Goal: Transaction & Acquisition: Book appointment/travel/reservation

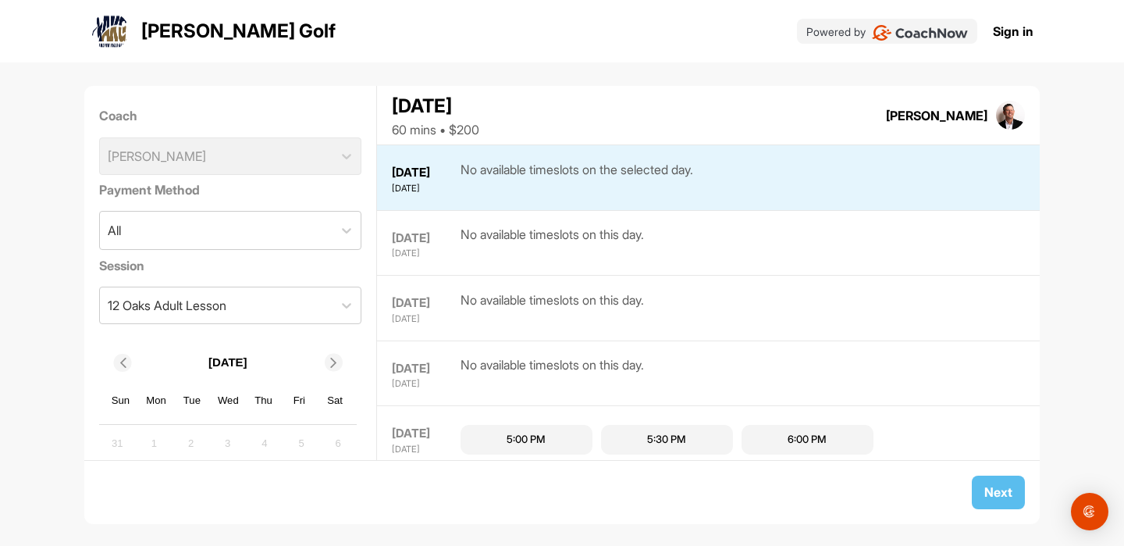
scroll to position [12, 0]
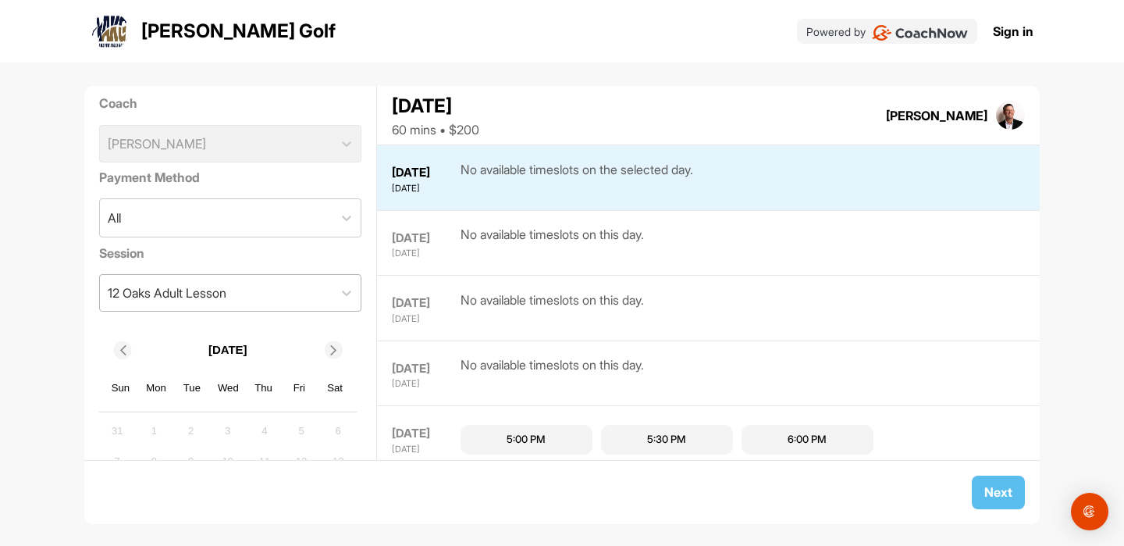
click at [314, 293] on div "12 Oaks Adult Lesson" at bounding box center [216, 293] width 233 height 36
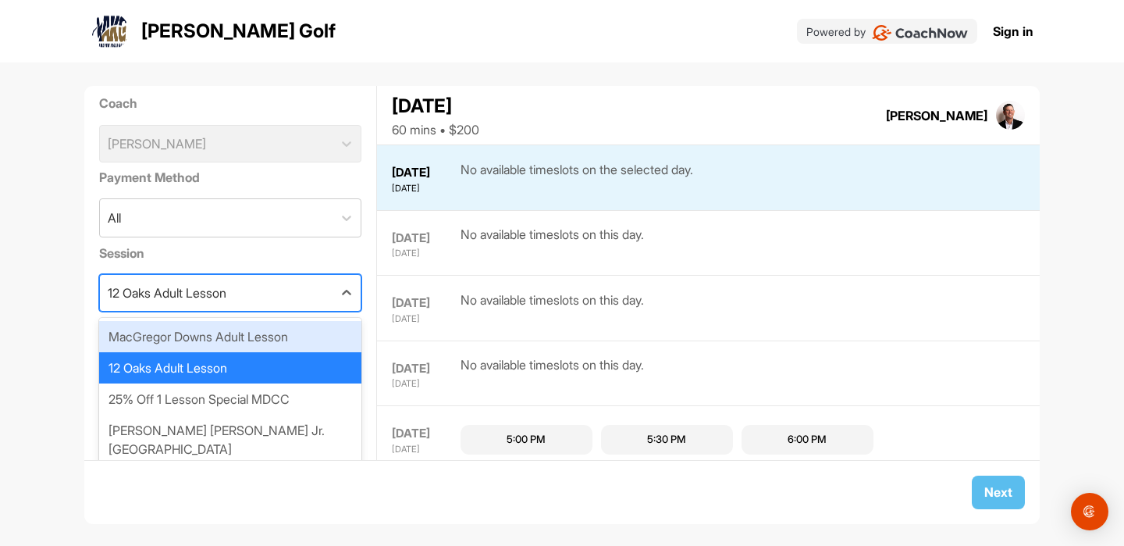
click at [301, 333] on div "MacGregor Downs Adult Lesson" at bounding box center [230, 336] width 263 height 31
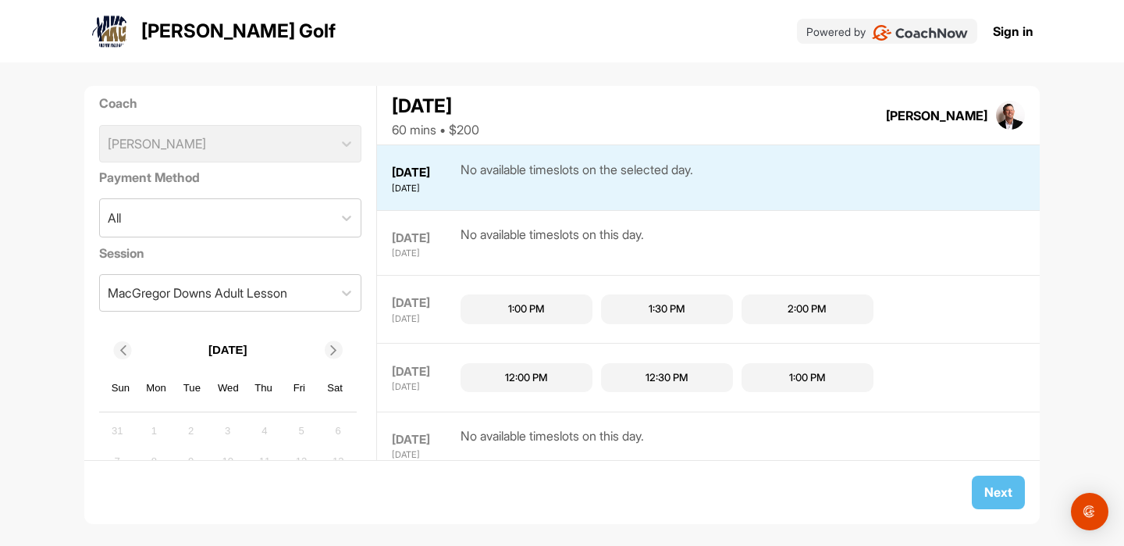
click at [552, 310] on div "1:00 PM" at bounding box center [527, 309] width 132 height 30
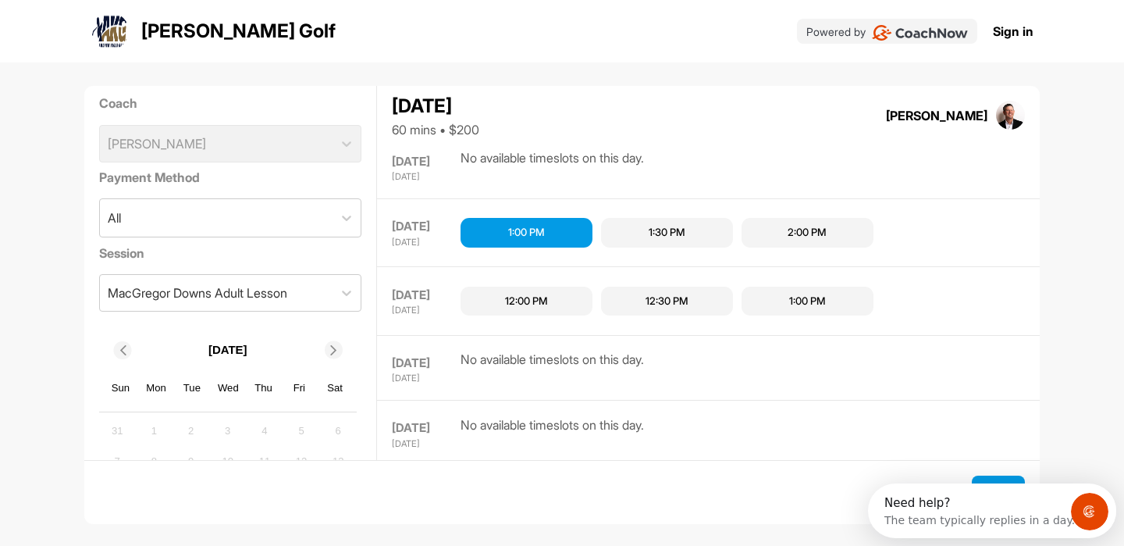
scroll to position [91, 0]
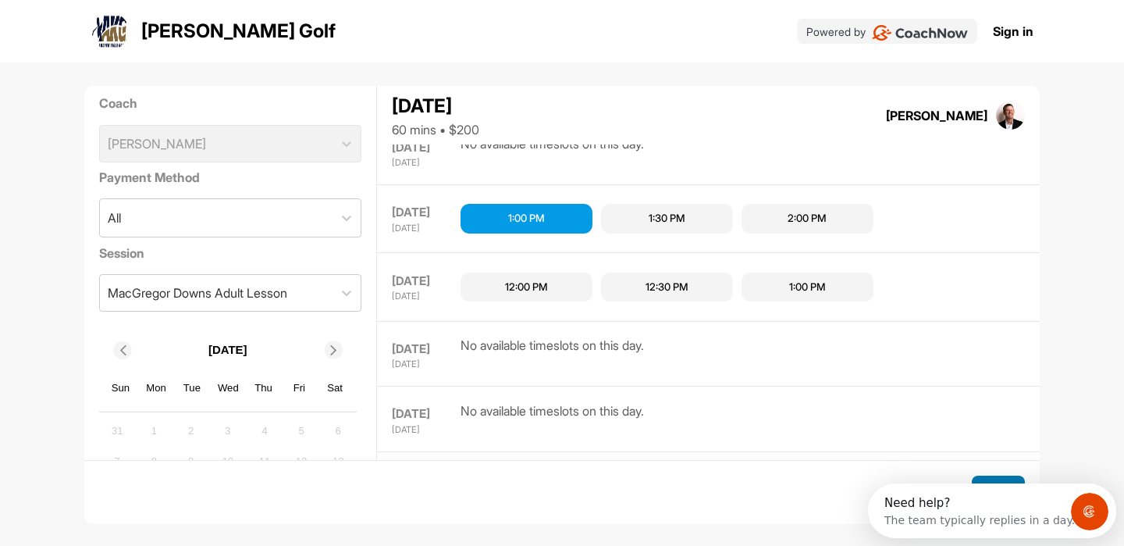
click at [1000, 479] on button "Next" at bounding box center [998, 493] width 53 height 34
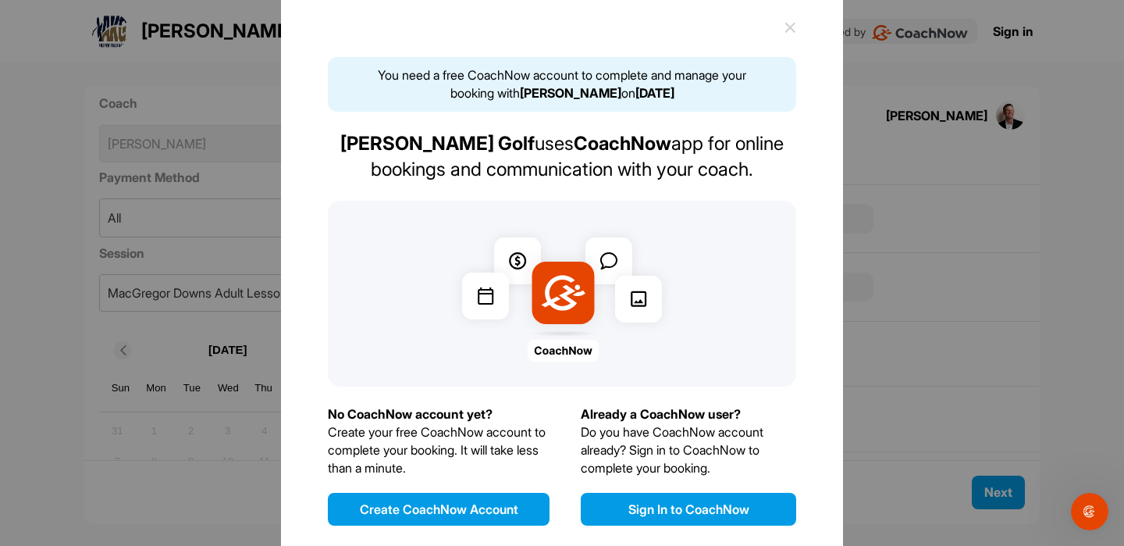
click at [679, 507] on button "Sign In to CoachNow" at bounding box center [689, 509] width 216 height 33
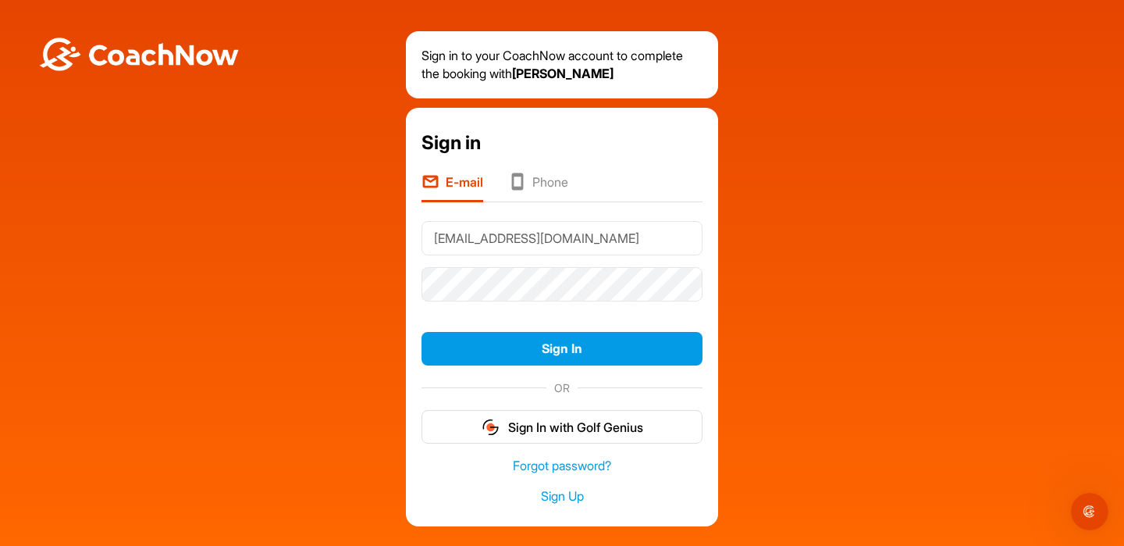
type input "derrigo10@gmail.com"
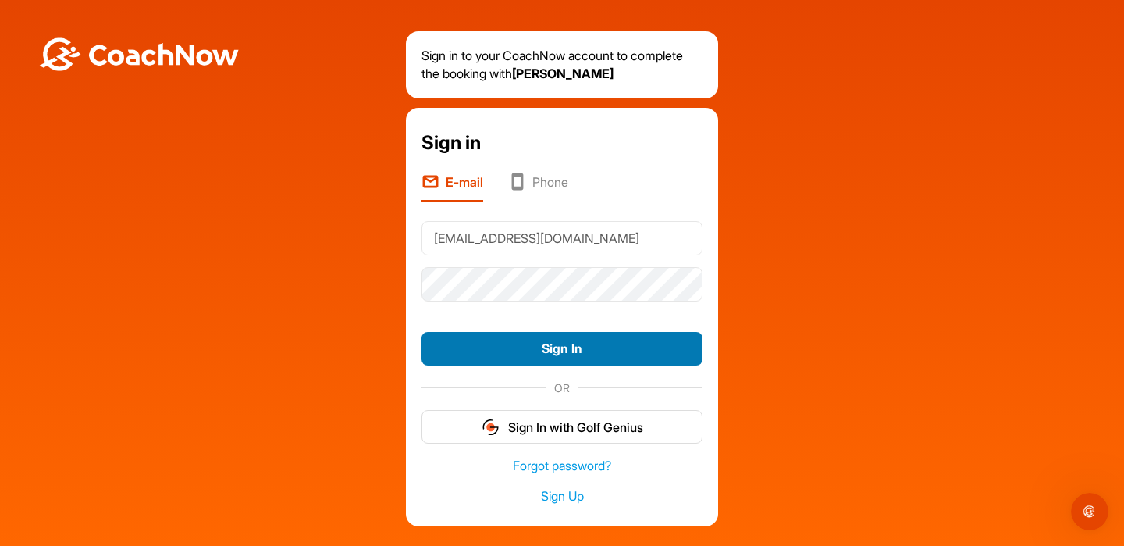
click at [515, 341] on button "Sign In" at bounding box center [562, 349] width 281 height 34
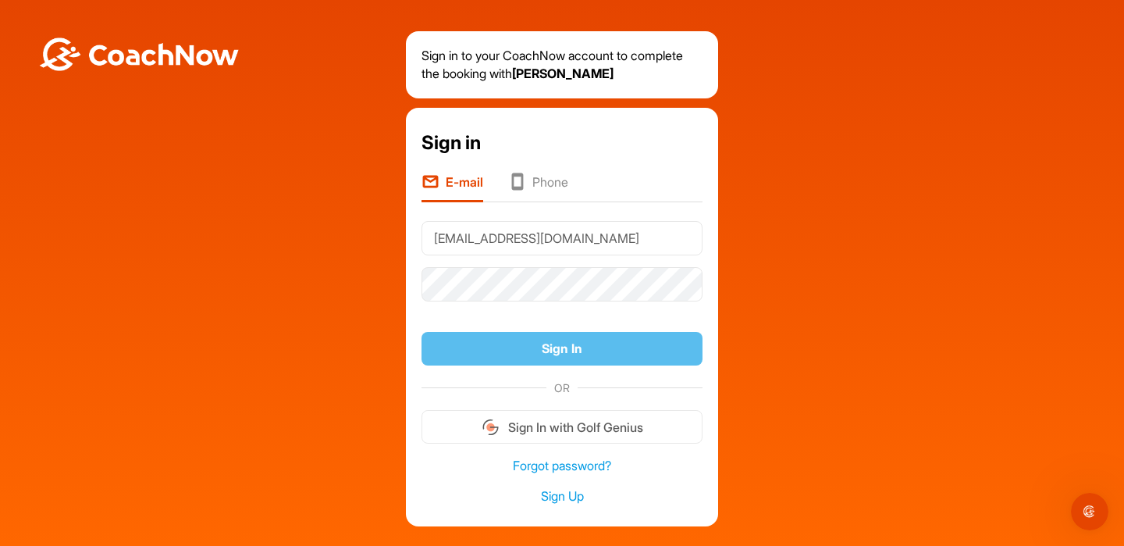
click at [558, 308] on form "derrigo10@gmail.com Sign In OR Sign In with Golf Genius" at bounding box center [562, 329] width 281 height 229
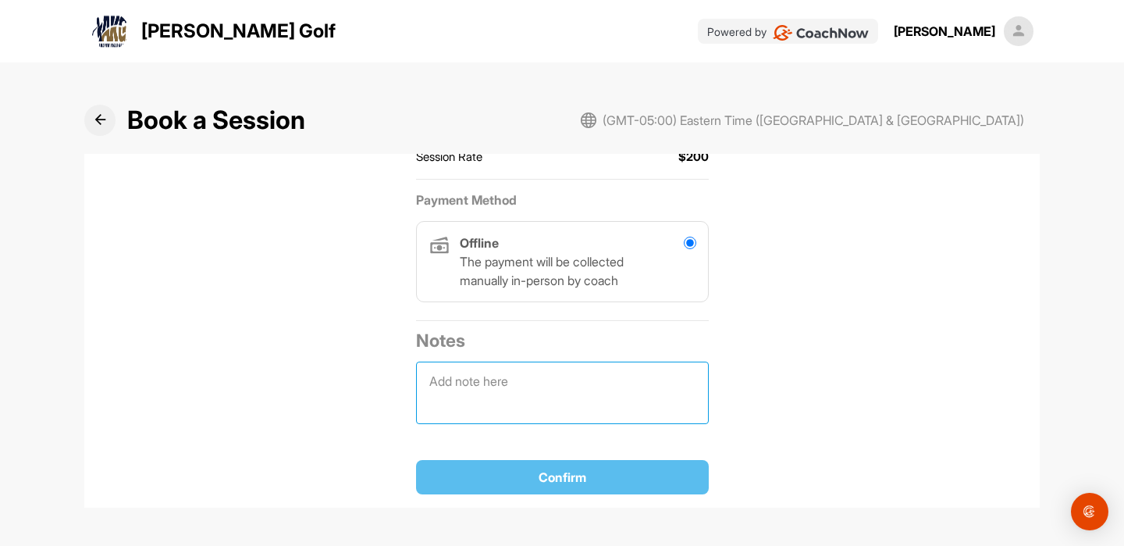
drag, startPoint x: 558, startPoint y: 362, endPoint x: 558, endPoint y: 371, distance: 8.6
click at [558, 362] on textarea at bounding box center [562, 393] width 293 height 62
type textarea "dscmsdjnadskfjds"
click at [531, 476] on div "Confirm" at bounding box center [563, 477] width 268 height 19
click at [557, 387] on textarea "dscmsdjnadskfjds" at bounding box center [562, 393] width 293 height 62
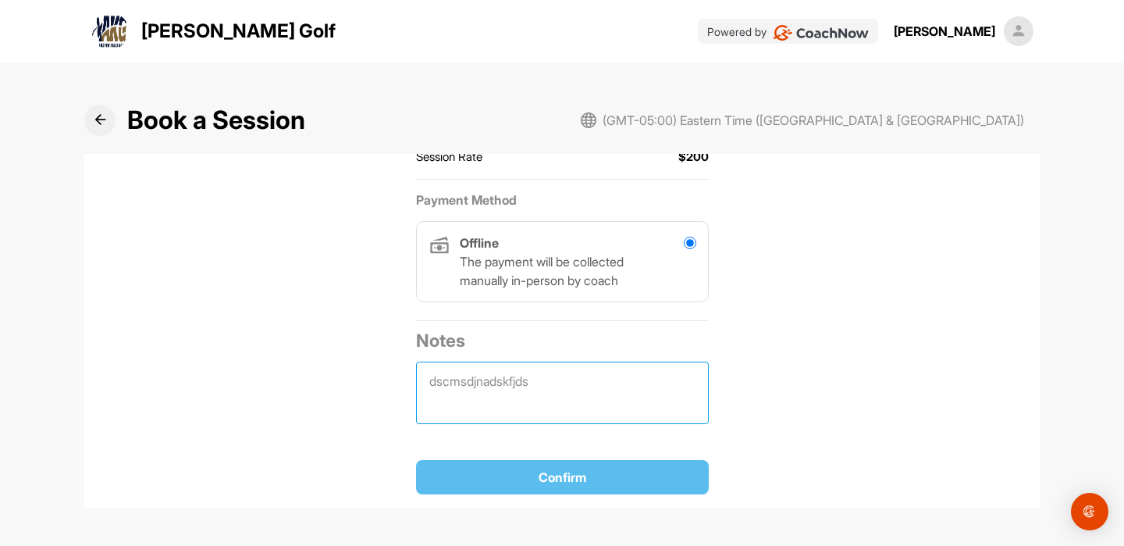
click at [557, 387] on textarea "dscmsdjnadskfjds" at bounding box center [562, 393] width 293 height 62
click at [686, 242] on input "radio" at bounding box center [690, 243] width 12 height 12
click at [615, 294] on div "Offline The payment will be collected manually in-person by coach" at bounding box center [562, 261] width 293 height 81
click at [601, 284] on p "The payment will be collected manually in-person by coach" at bounding box center [566, 270] width 212 height 37
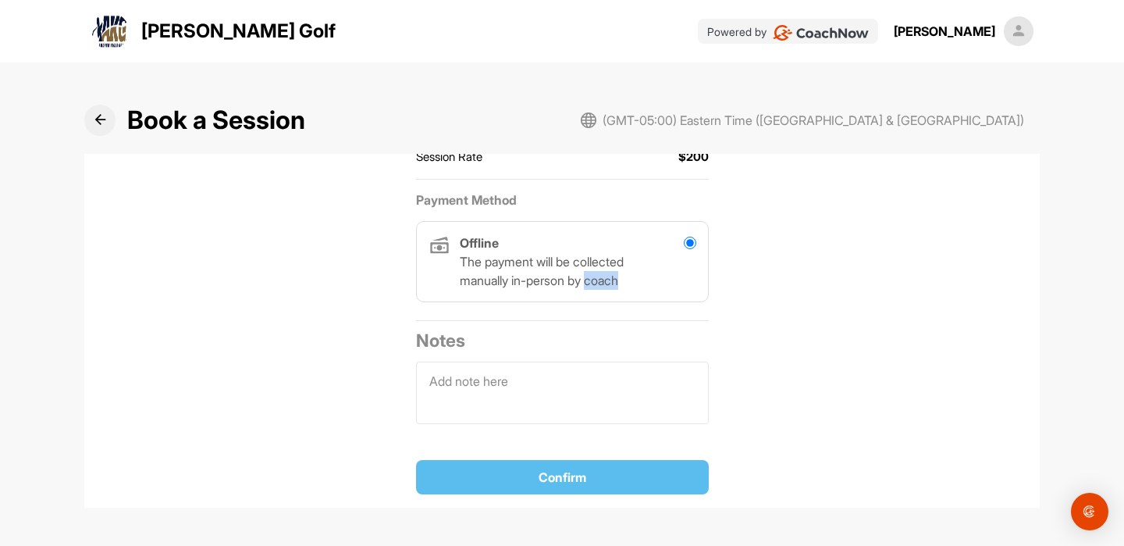
click at [601, 284] on p "The payment will be collected manually in-person by coach" at bounding box center [566, 270] width 212 height 37
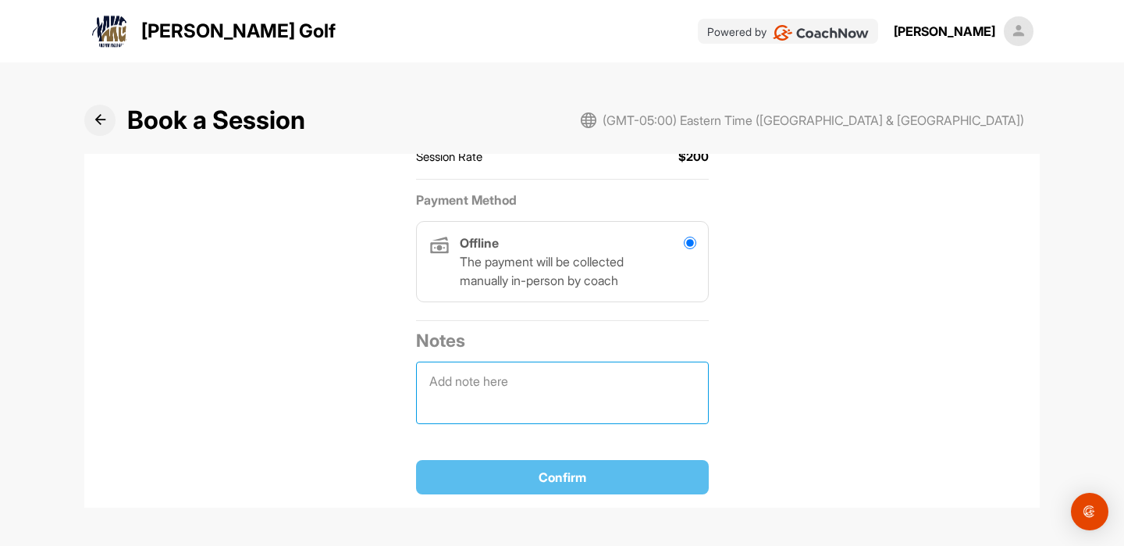
click at [528, 395] on textarea at bounding box center [562, 393] width 293 height 62
click at [105, 119] on icon at bounding box center [100, 120] width 12 height 12
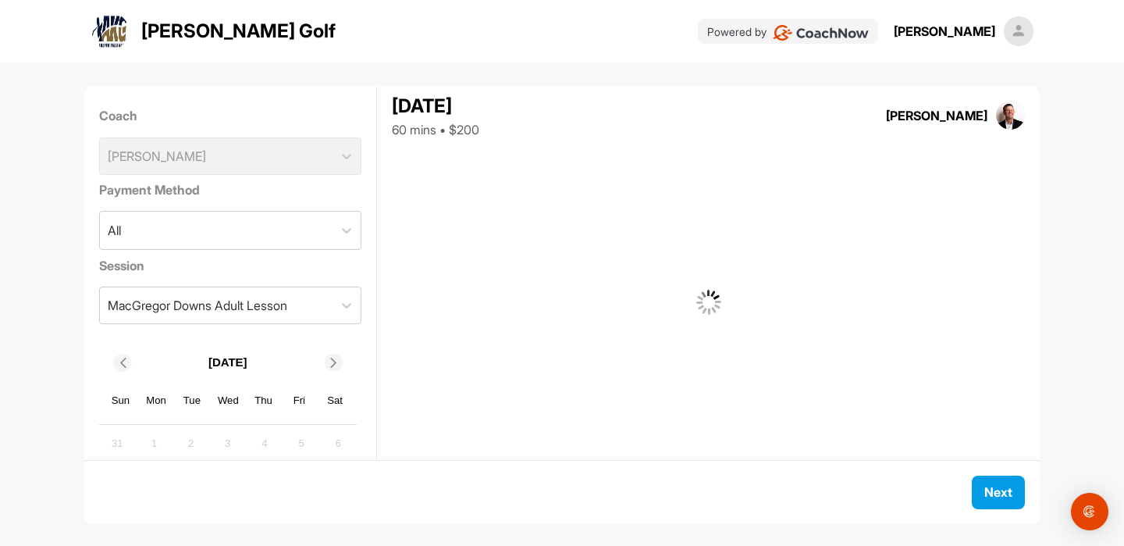
scroll to position [128, 0]
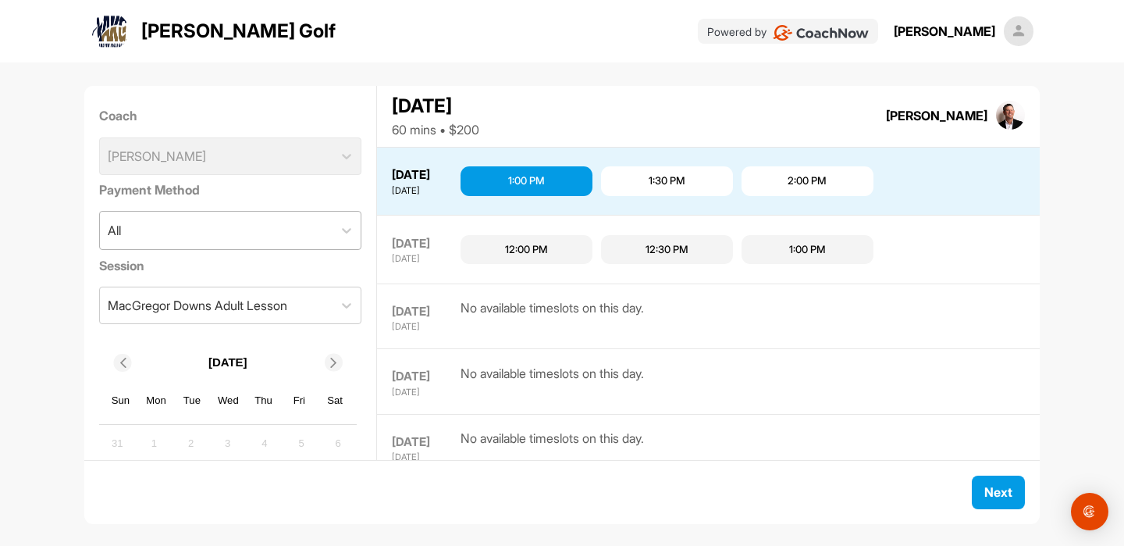
click at [312, 239] on div "All" at bounding box center [216, 230] width 233 height 37
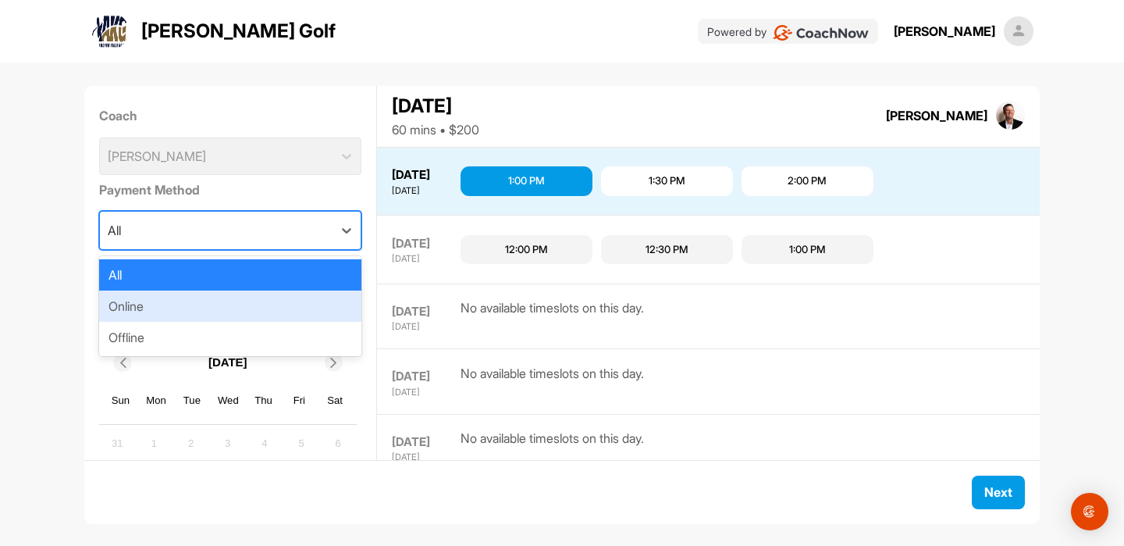
click at [301, 305] on div "Online" at bounding box center [230, 305] width 263 height 31
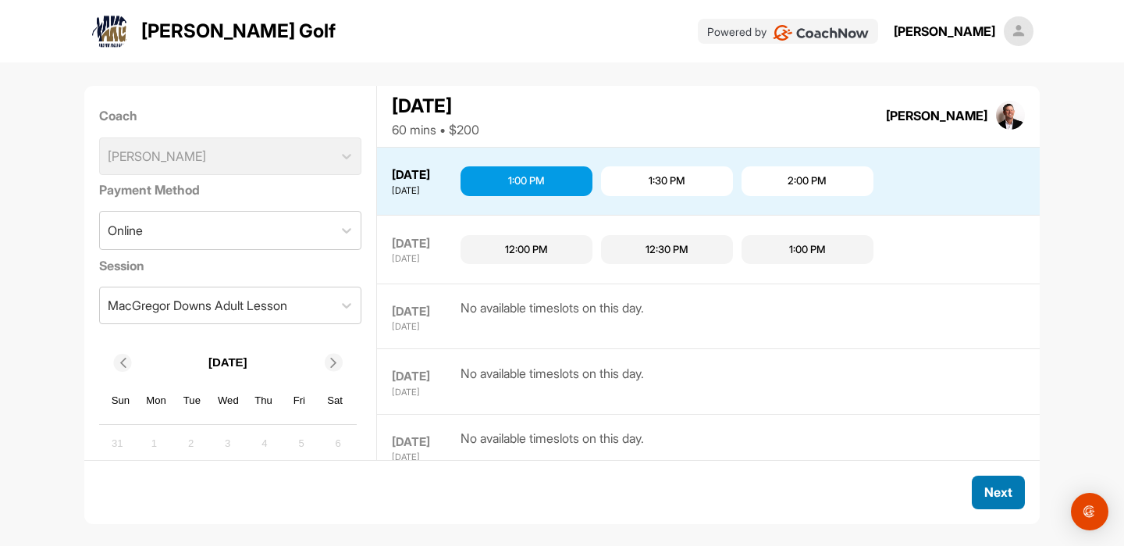
click at [1004, 490] on span "Next" at bounding box center [999, 492] width 28 height 16
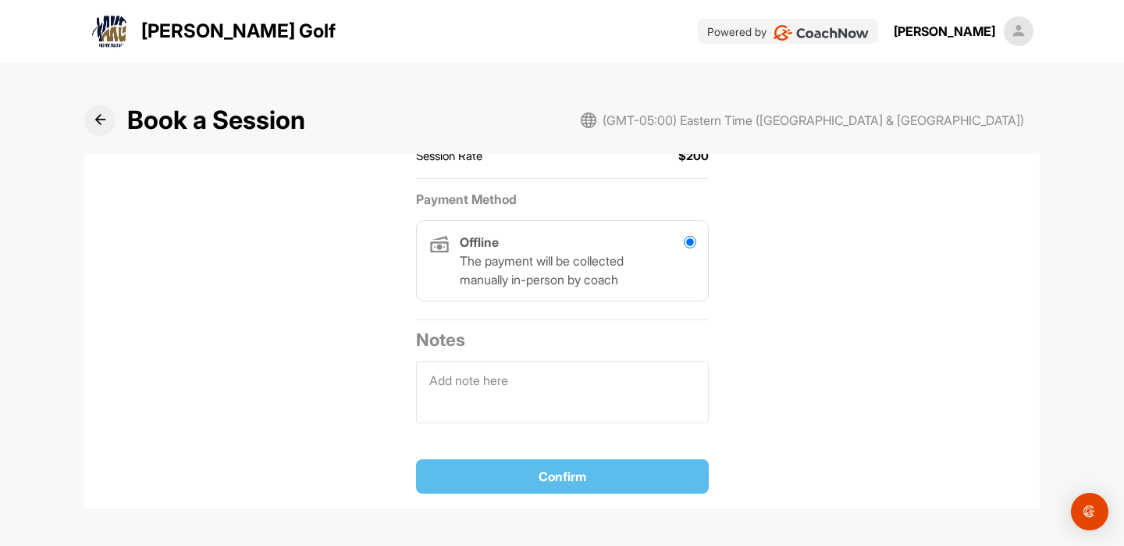
scroll to position [413, 0]
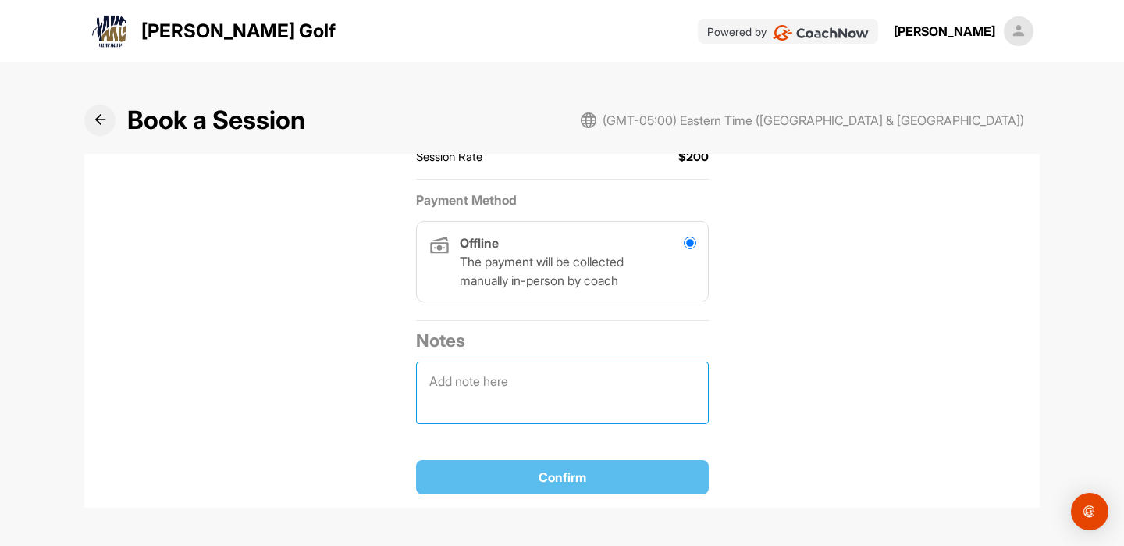
click at [644, 405] on textarea at bounding box center [562, 393] width 293 height 62
click at [662, 253] on p "The payment will be collected manually in-person by coach" at bounding box center [566, 270] width 212 height 37
click at [586, 484] on div "Confirm" at bounding box center [563, 477] width 268 height 19
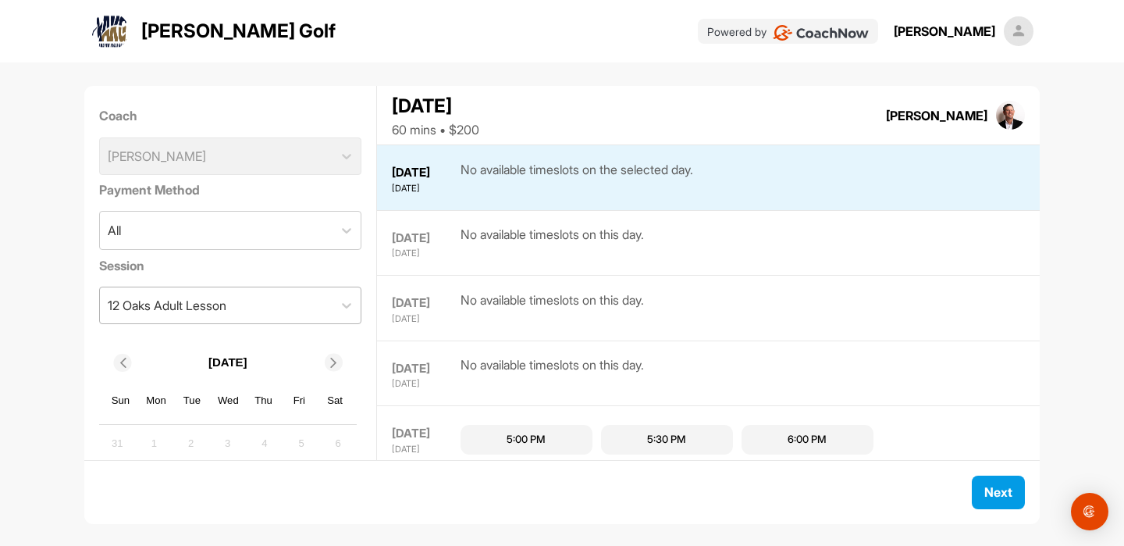
click at [309, 308] on div "12 Oaks Adult Lesson" at bounding box center [216, 305] width 233 height 36
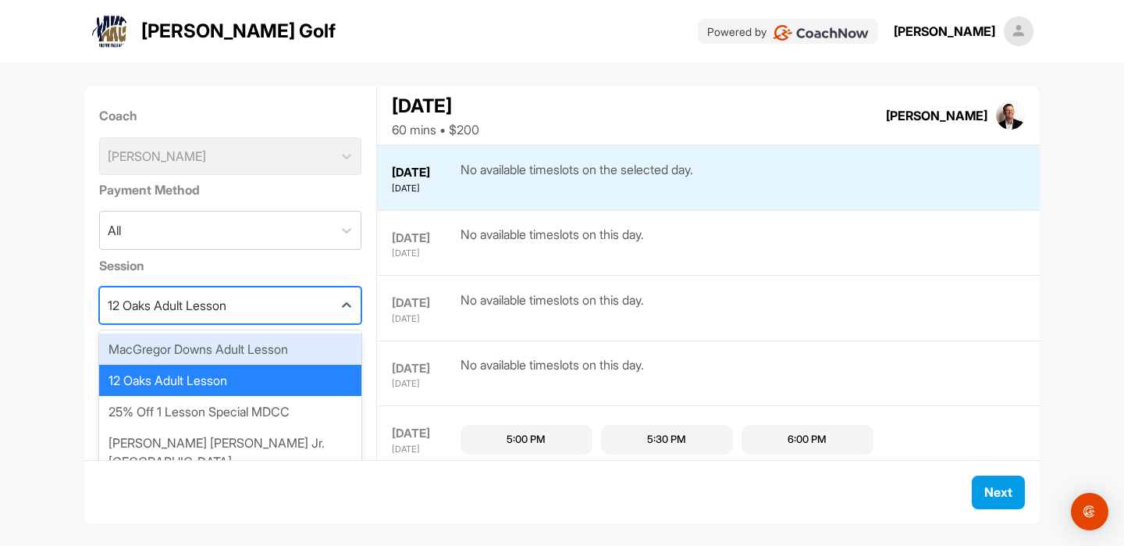
click at [300, 355] on div "MacGregor Downs Adult Lesson" at bounding box center [230, 348] width 263 height 31
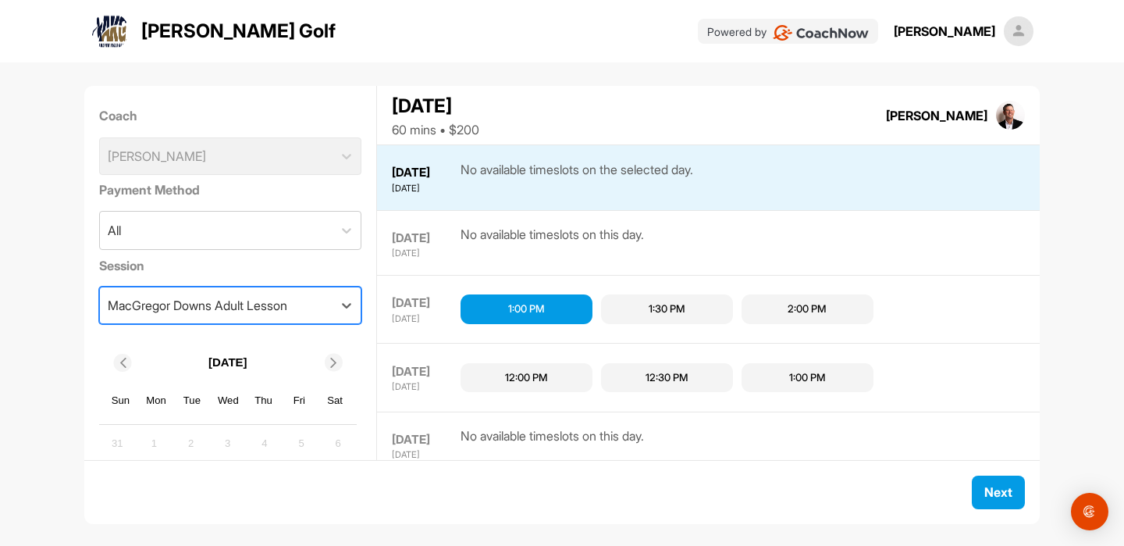
click at [665, 301] on div "1:30 PM" at bounding box center [667, 309] width 37 height 16
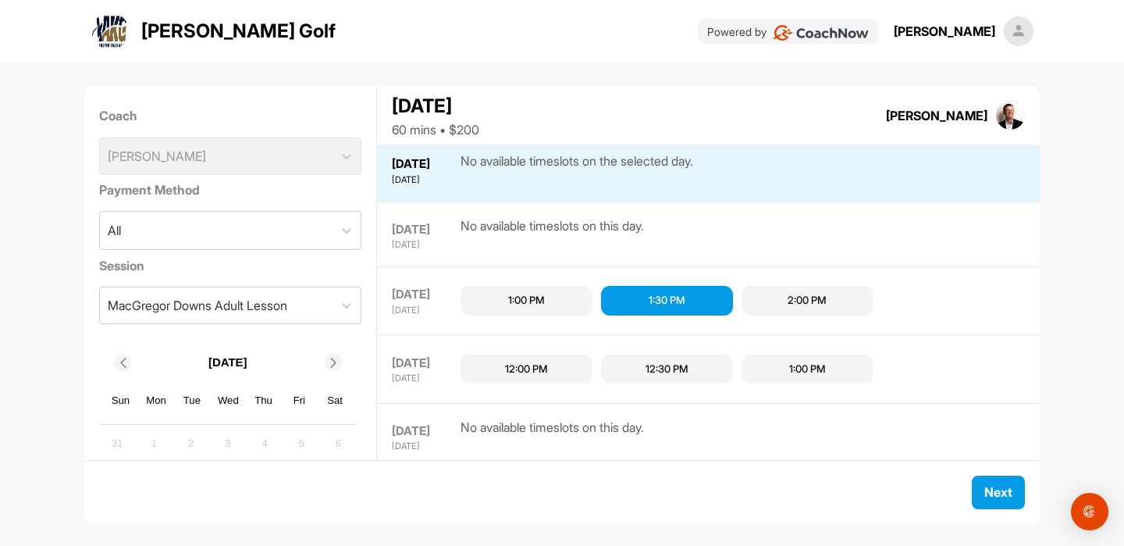
scroll to position [331, 0]
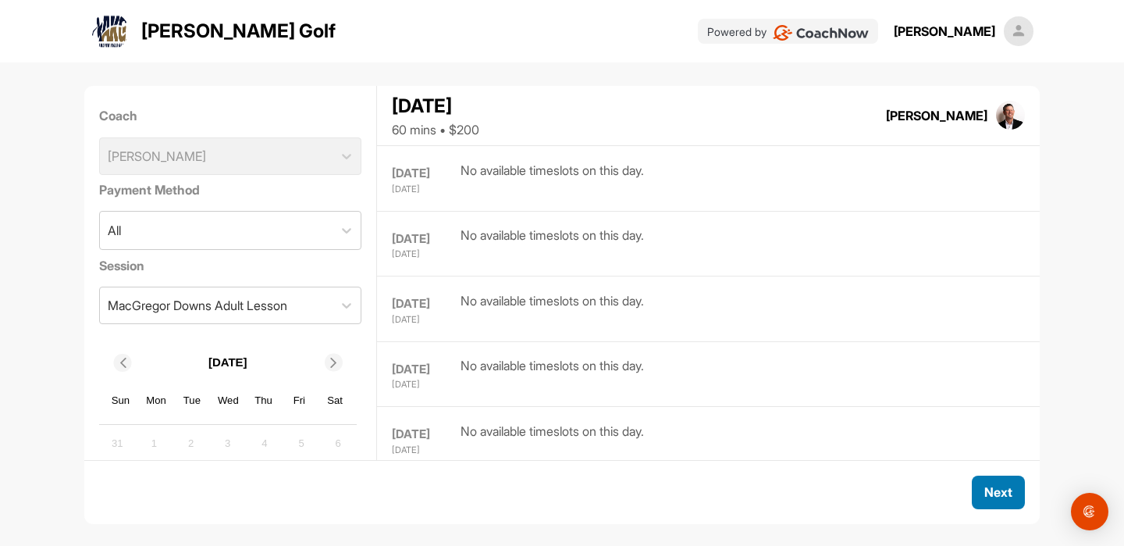
click at [992, 478] on button "Next" at bounding box center [998, 493] width 53 height 34
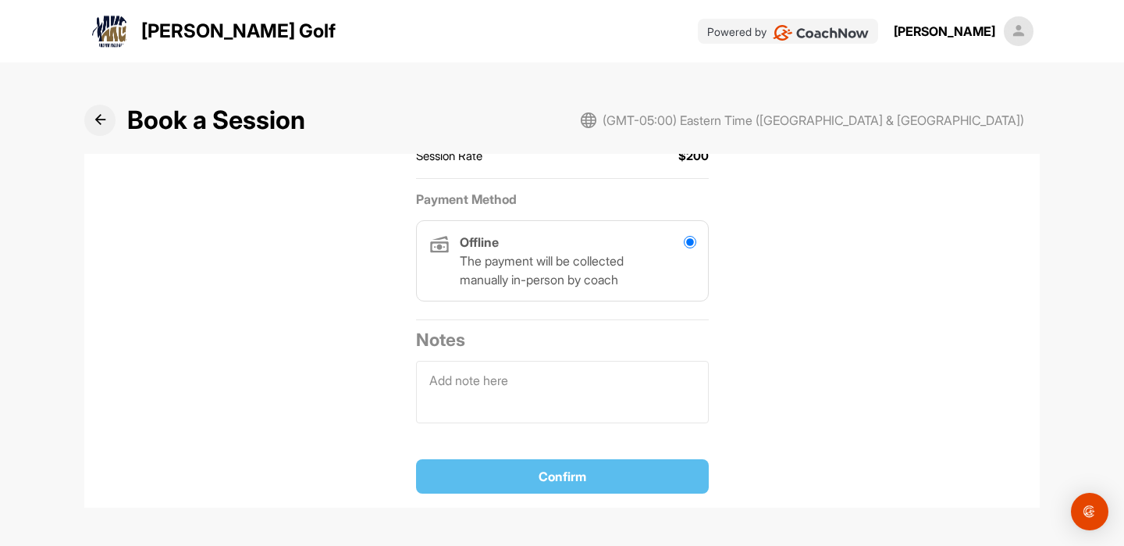
scroll to position [413, 0]
click at [625, 470] on div "Confirm" at bounding box center [563, 477] width 268 height 19
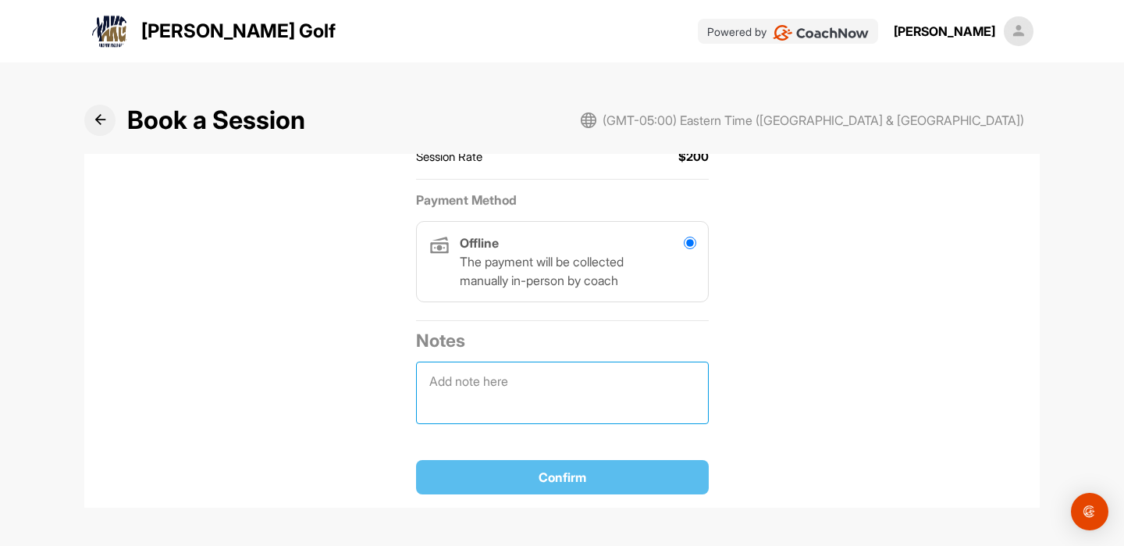
click at [592, 390] on textarea at bounding box center [562, 393] width 293 height 62
type textarea "referfwerf werfwerfwerfwerfwerf werfeff"
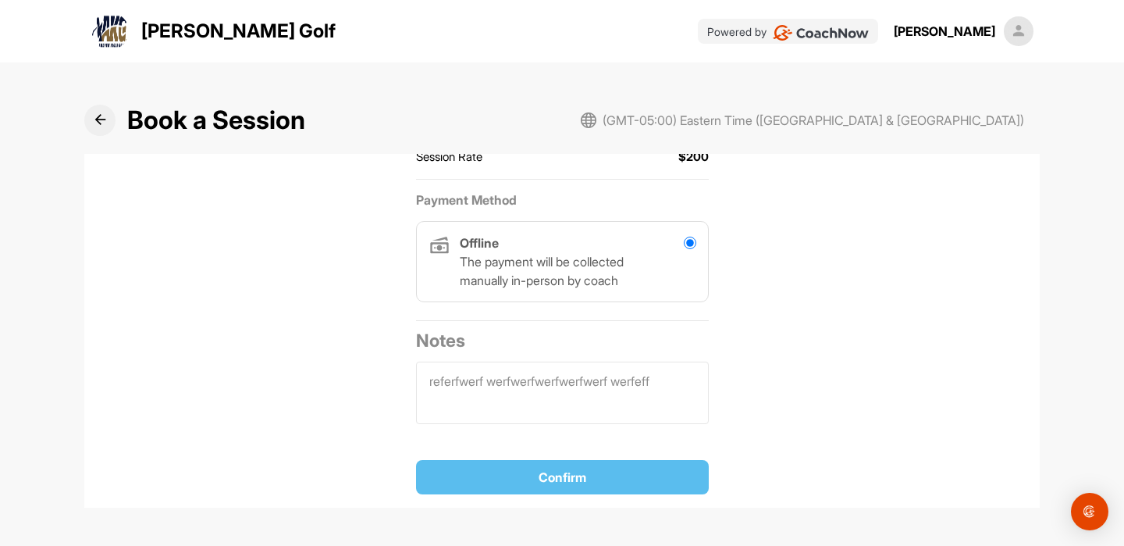
click at [555, 483] on span "Confirm" at bounding box center [563, 477] width 48 height 16
click at [636, 392] on textarea "referfwerf werfwerfwerfwerfwerf werfeff" at bounding box center [562, 393] width 293 height 62
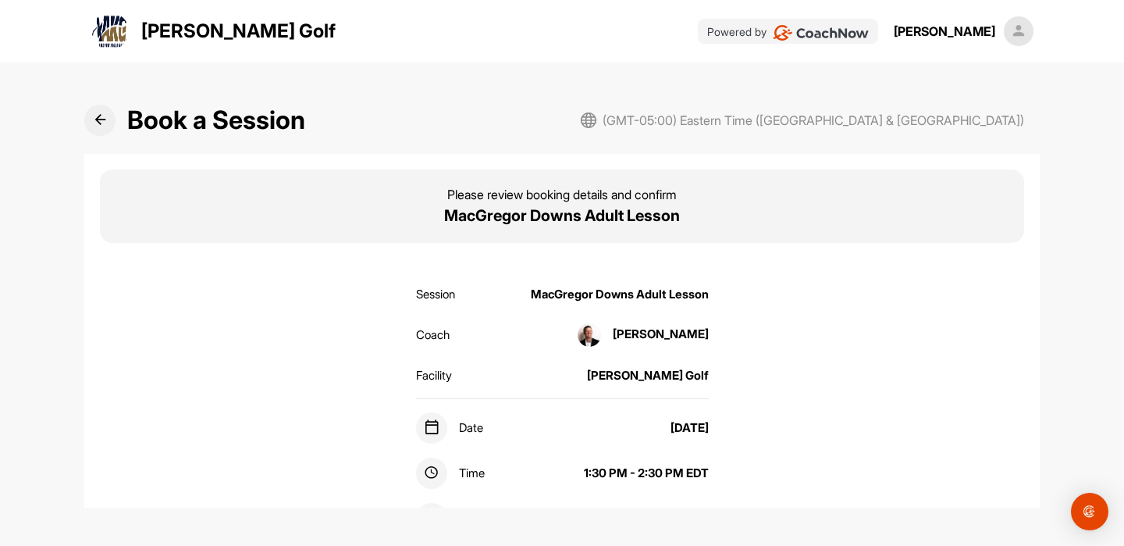
scroll to position [0, 0]
click at [96, 115] on icon at bounding box center [100, 120] width 12 height 12
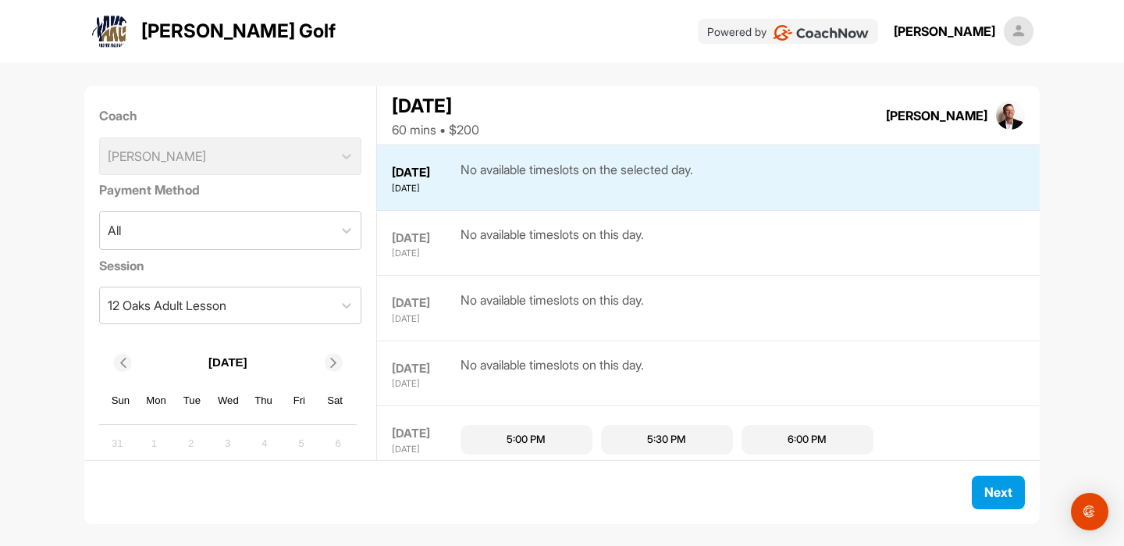
click at [847, 31] on img at bounding box center [821, 33] width 96 height 16
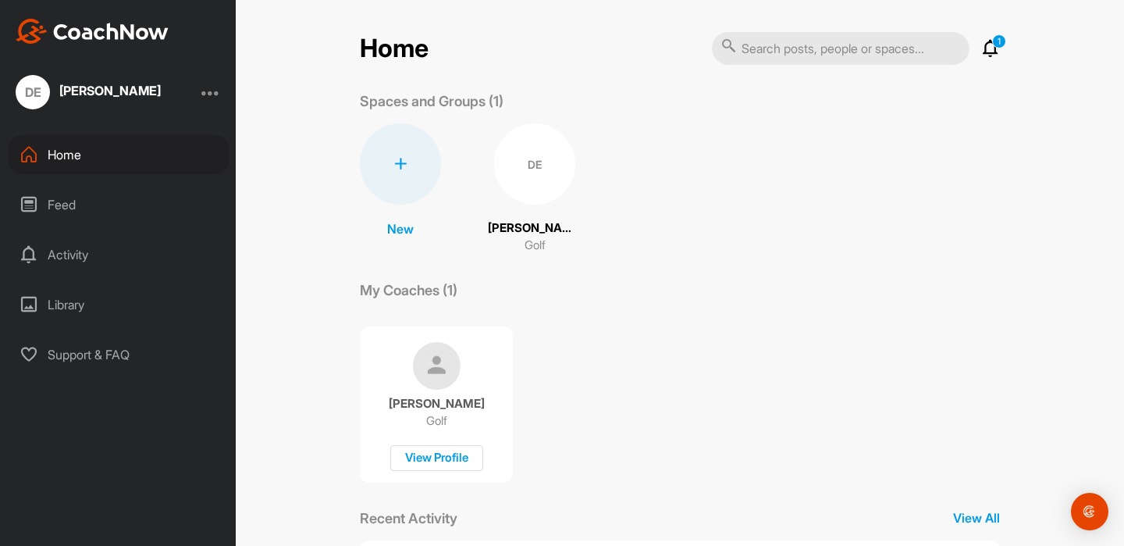
click at [845, 50] on input "text" at bounding box center [841, 48] width 258 height 33
type input "andrew kriger"
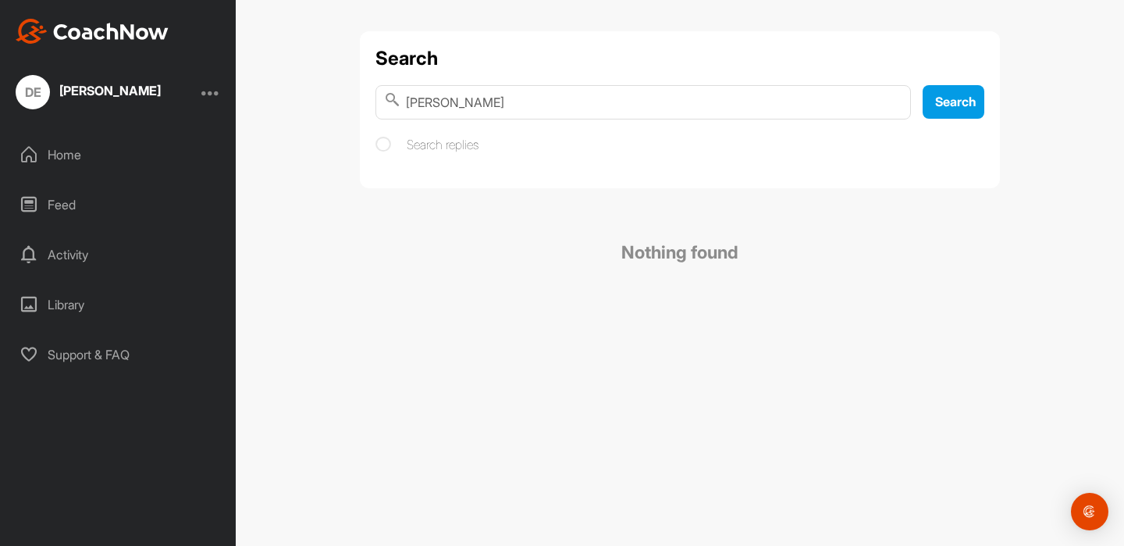
click at [619, 93] on input "andrew kriger" at bounding box center [644, 102] width 536 height 34
click at [619, 97] on input "andrew kriger" at bounding box center [644, 102] width 536 height 34
click at [413, 102] on input "andrew kiger" at bounding box center [644, 102] width 536 height 34
type input "Andrew kiger"
click at [137, 161] on div "Home" at bounding box center [119, 154] width 220 height 39
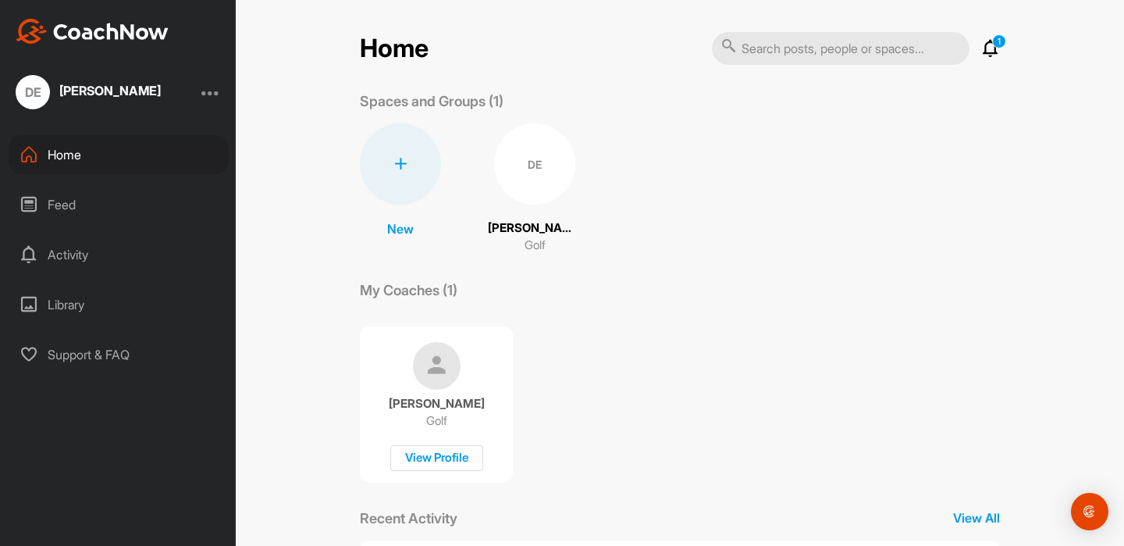
click at [68, 161] on div "Home" at bounding box center [119, 154] width 220 height 39
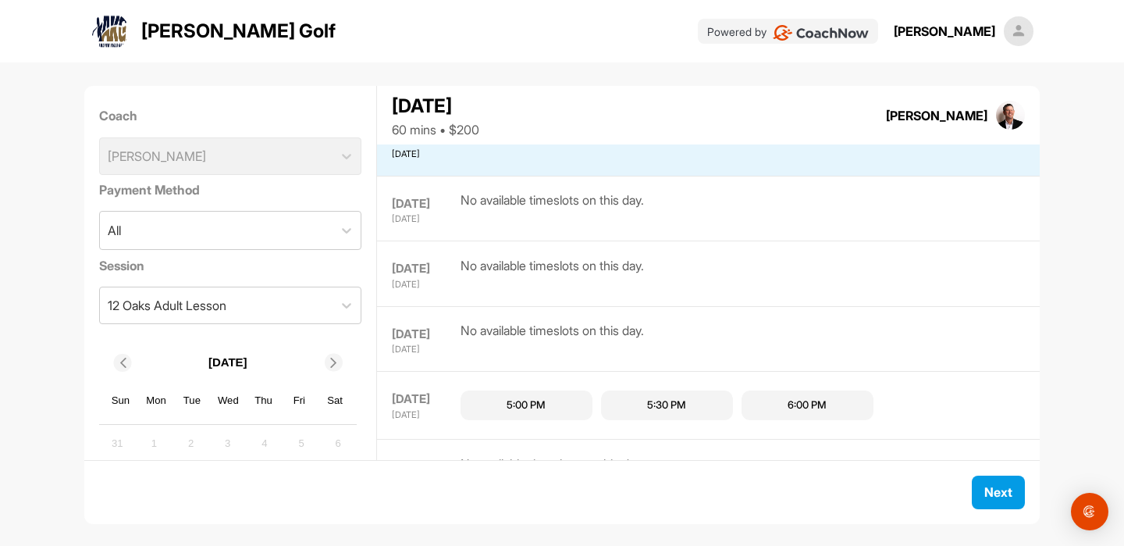
scroll to position [42, 0]
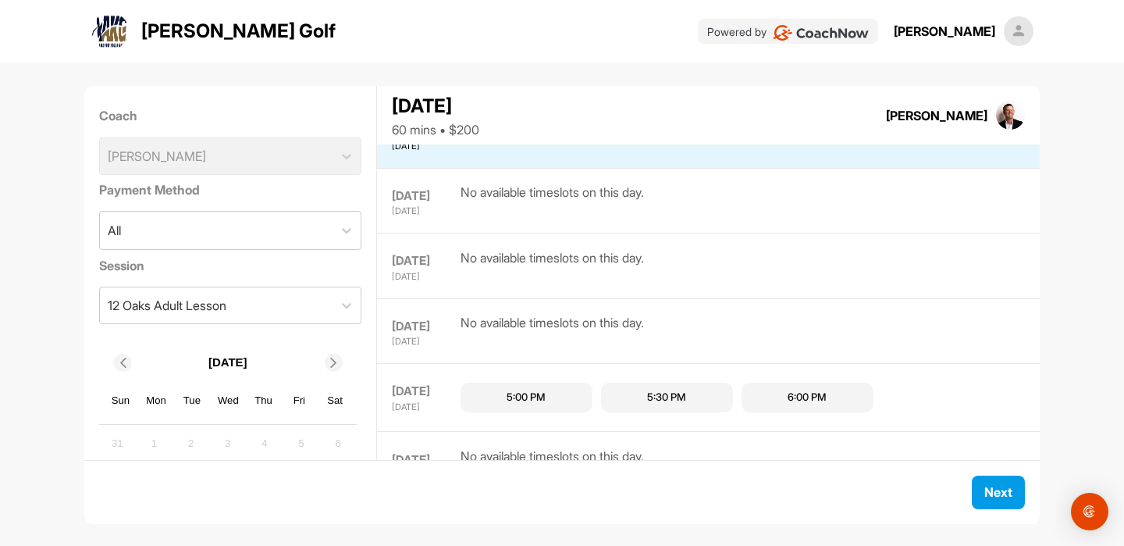
click at [509, 390] on div "5:00 PM" at bounding box center [526, 398] width 39 height 16
click at [1010, 490] on span "Next" at bounding box center [999, 492] width 28 height 16
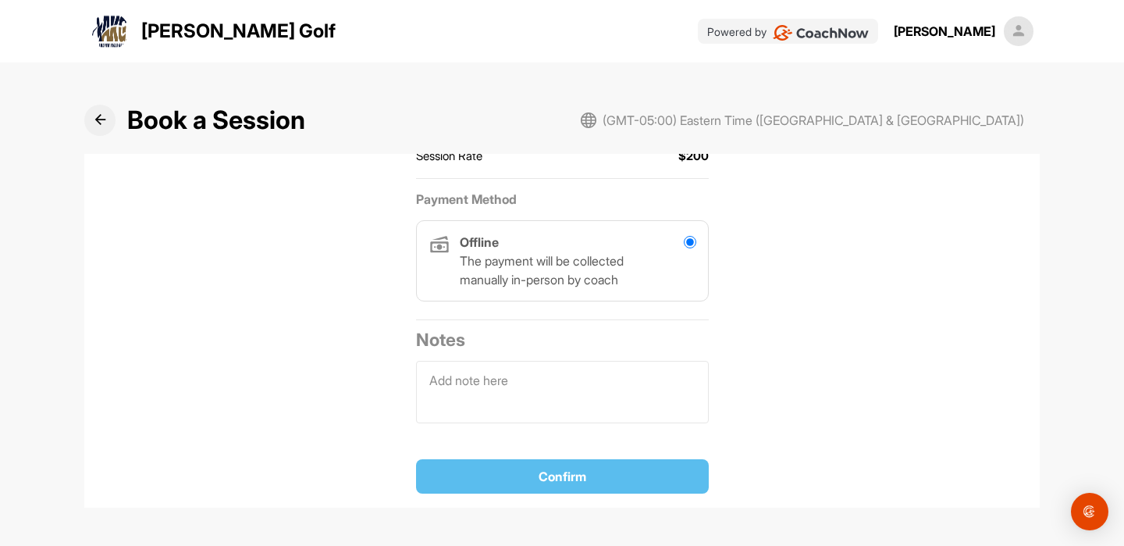
scroll to position [413, 0]
click at [102, 123] on icon at bounding box center [100, 120] width 12 height 12
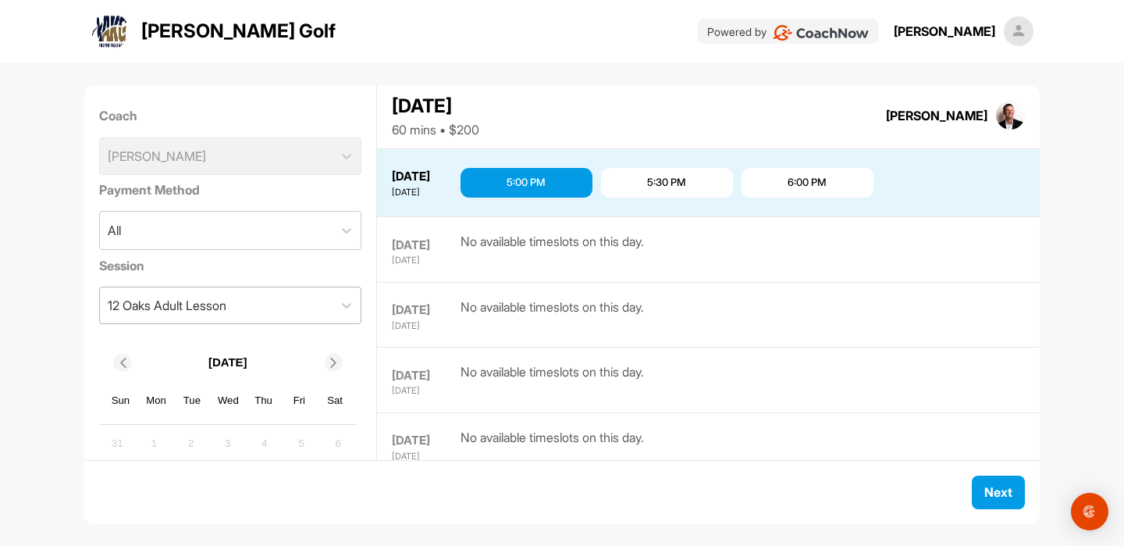
scroll to position [256, 0]
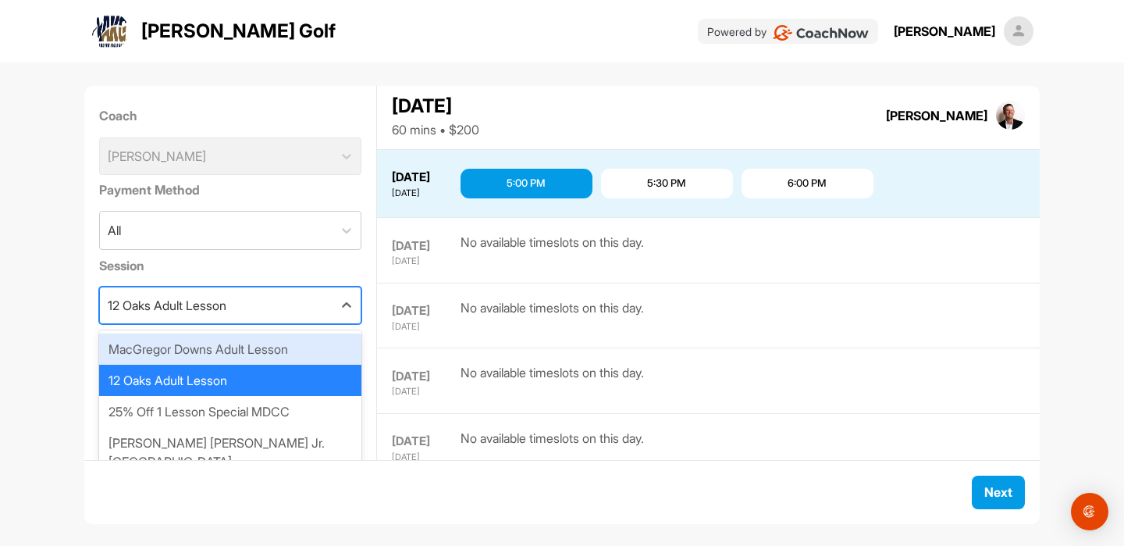
click at [275, 298] on div "12 Oaks Adult Lesson" at bounding box center [216, 305] width 233 height 36
click at [258, 357] on div "MacGregor Downs Adult Lesson" at bounding box center [230, 348] width 263 height 31
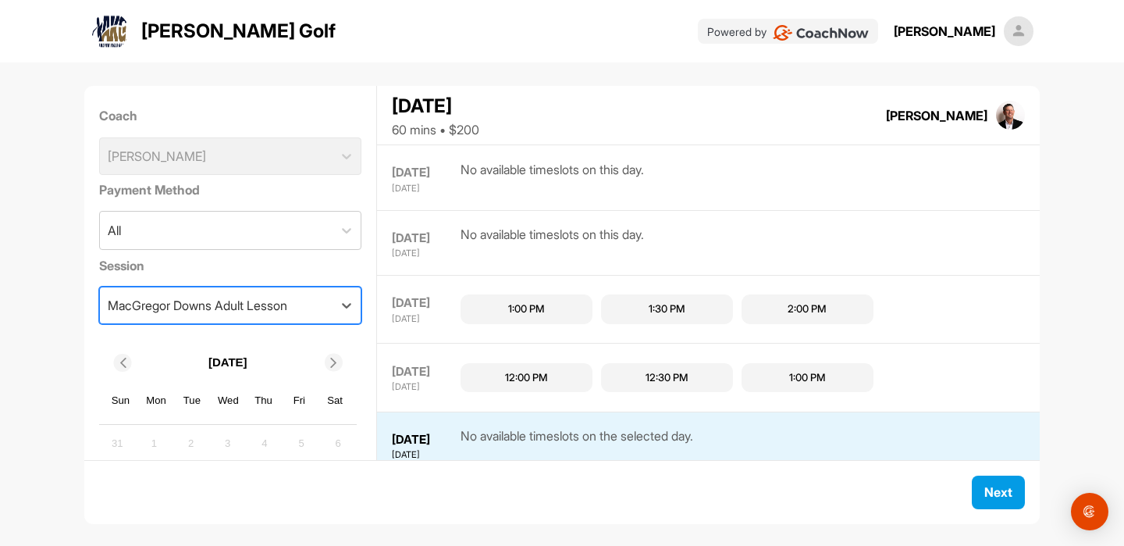
scroll to position [0, 0]
click at [775, 310] on div "2:00 PM" at bounding box center [808, 309] width 132 height 30
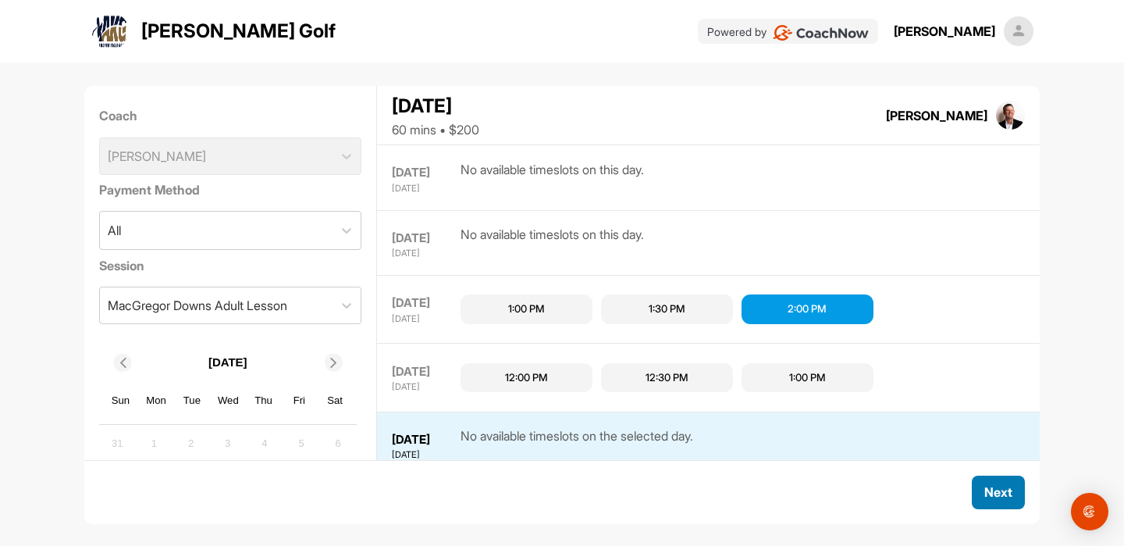
click at [978, 487] on button "Next" at bounding box center [998, 493] width 53 height 34
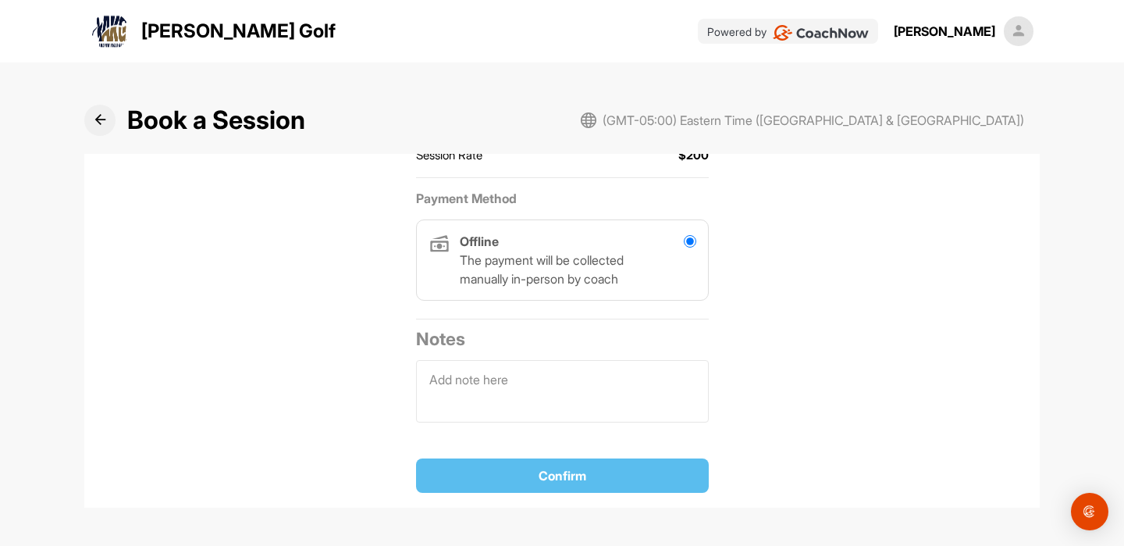
scroll to position [413, 0]
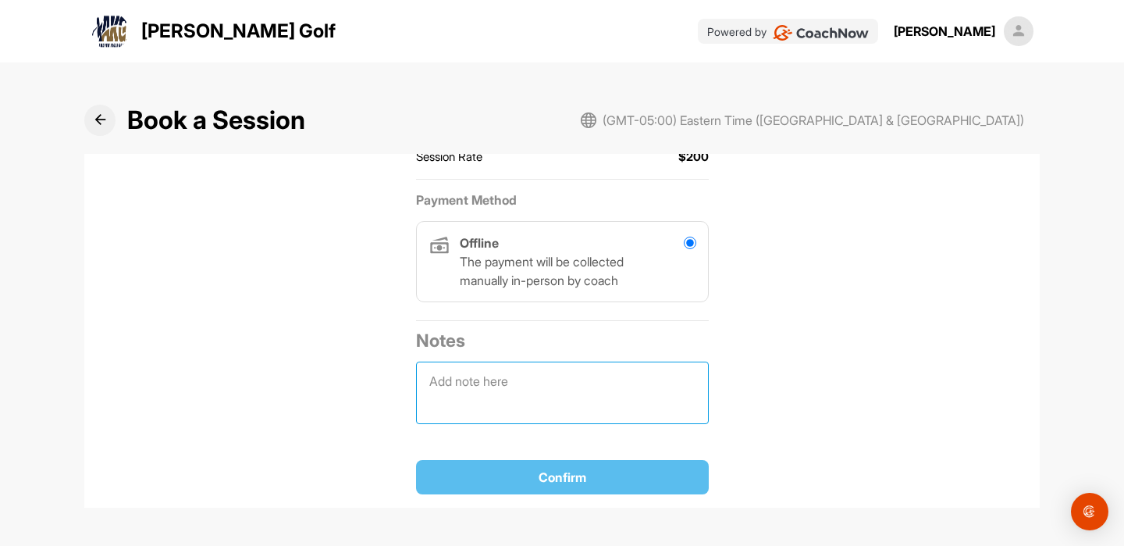
click at [643, 392] on textarea at bounding box center [562, 393] width 293 height 62
type textarea "w"
click at [539, 262] on p "The payment will be collected manually in-person by coach" at bounding box center [566, 270] width 212 height 37
click at [693, 246] on input "radio" at bounding box center [690, 243] width 12 height 12
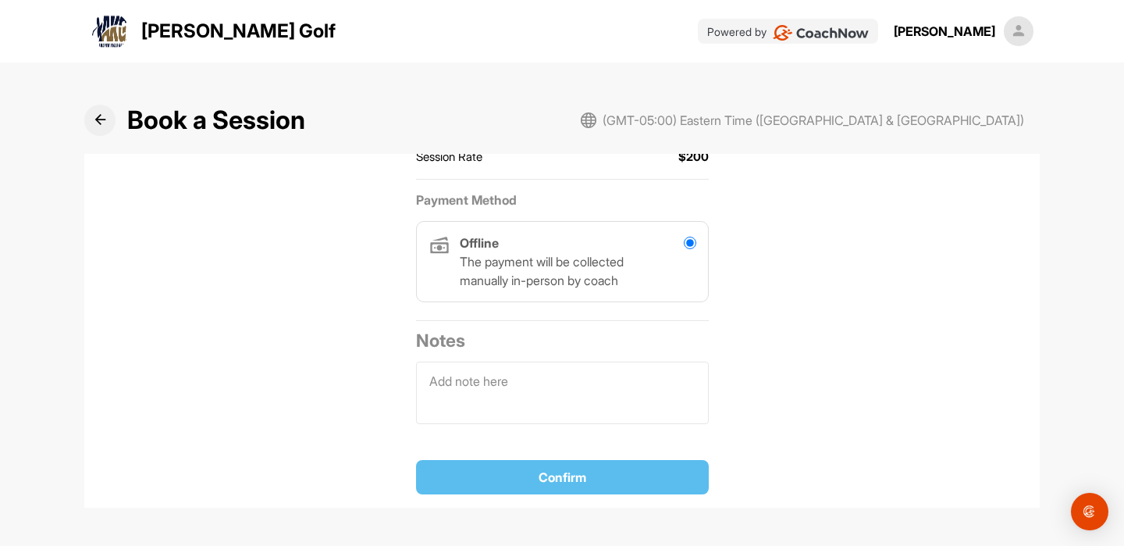
click at [693, 246] on input "radio" at bounding box center [690, 243] width 12 height 12
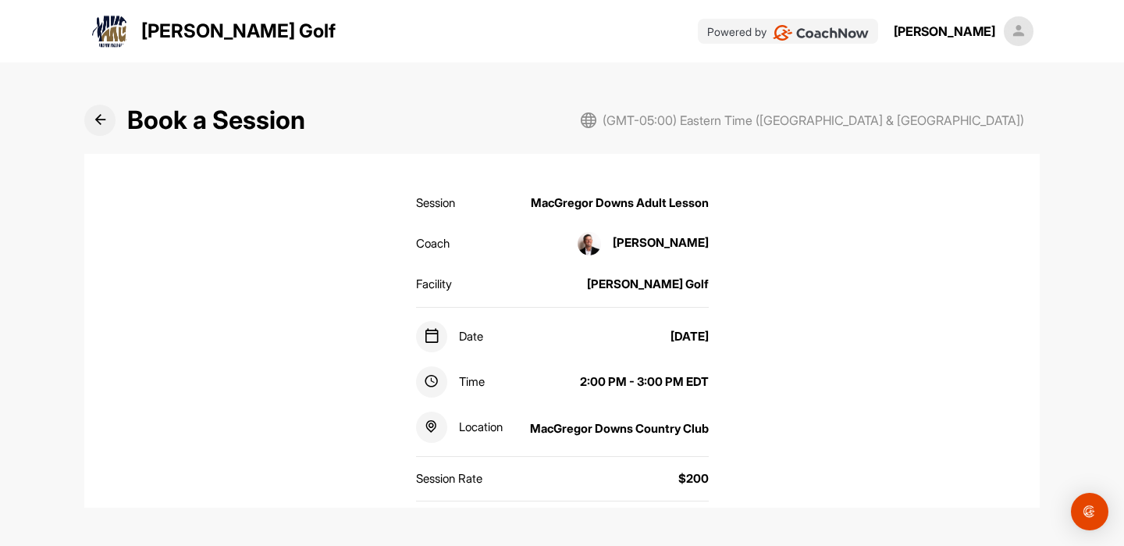
scroll to position [95, 0]
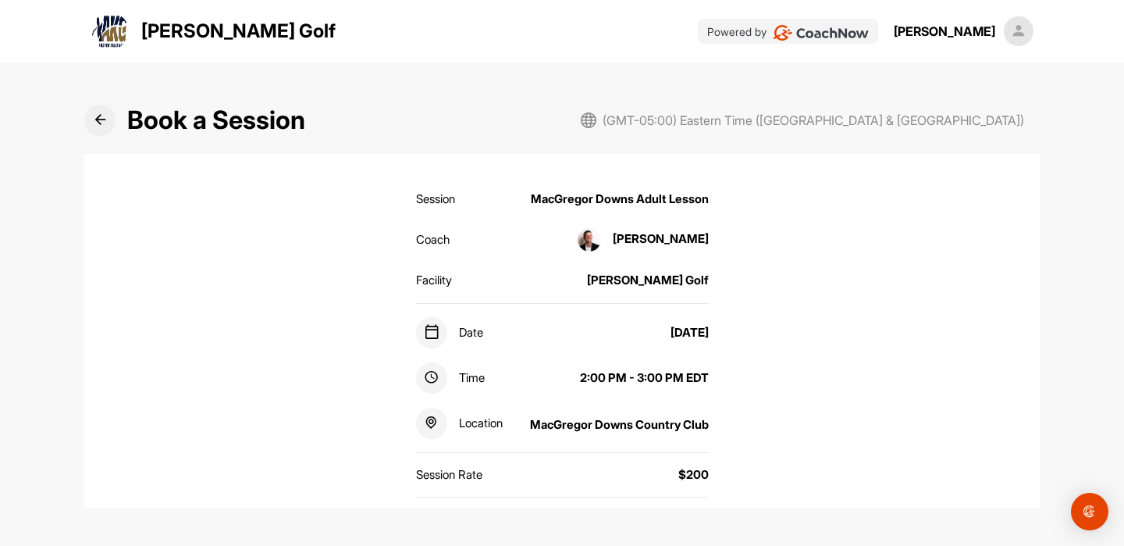
click at [427, 376] on icon at bounding box center [431, 377] width 15 height 15
click at [433, 329] on icon at bounding box center [432, 332] width 12 height 15
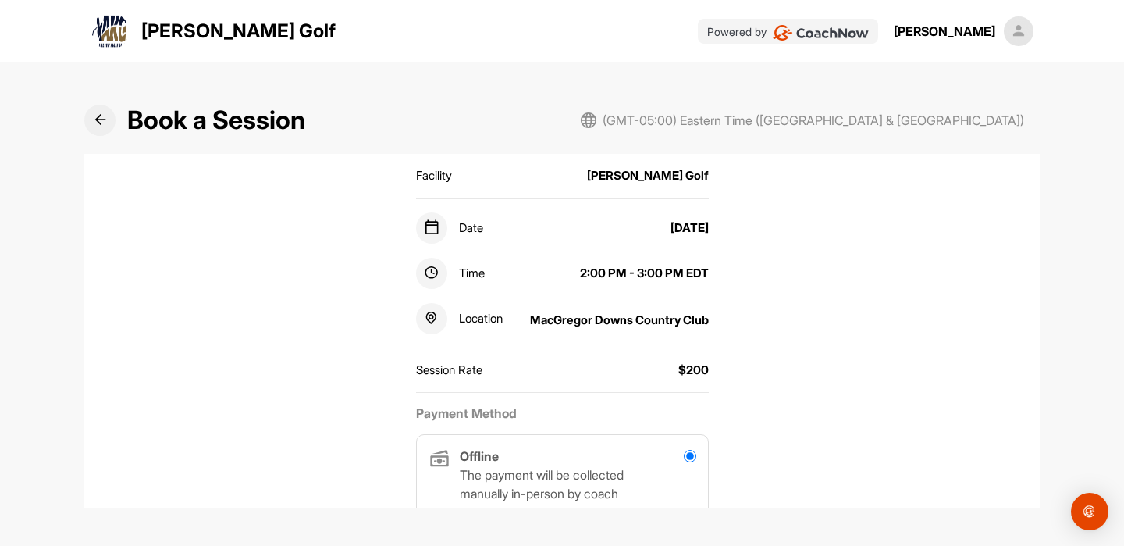
scroll to position [205, 0]
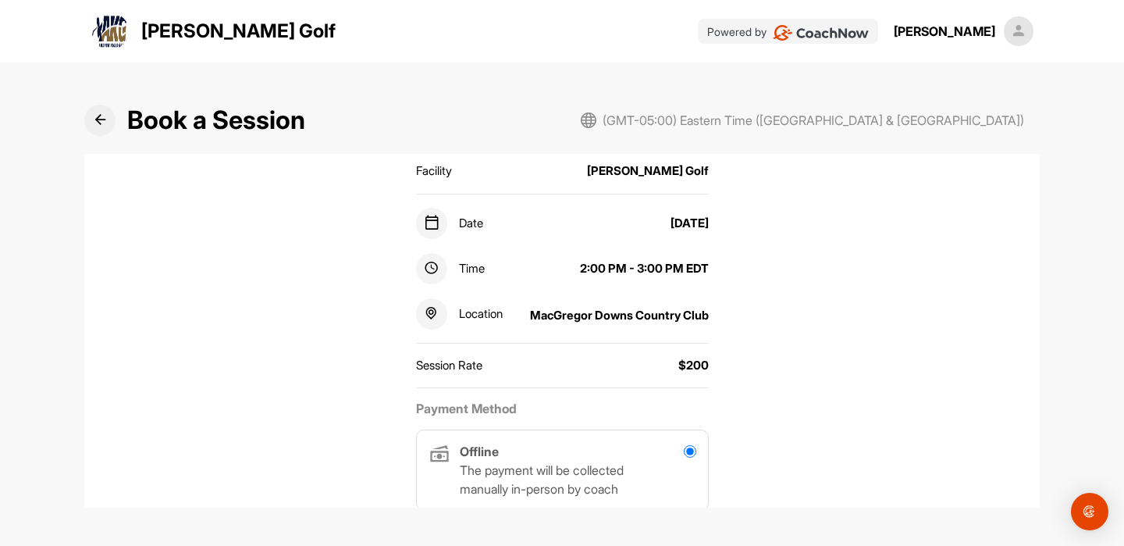
click at [439, 353] on div "Session Rate $200" at bounding box center [562, 366] width 293 height 32
click at [439, 358] on div "Session Rate" at bounding box center [449, 366] width 66 height 18
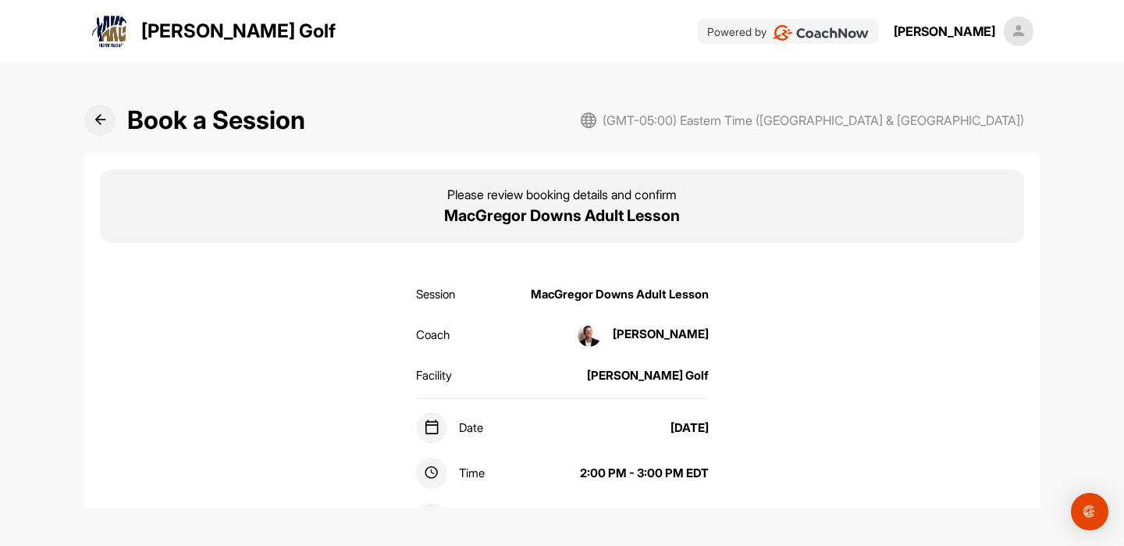
scroll to position [0, 0]
click at [105, 120] on icon at bounding box center [100, 120] width 12 height 12
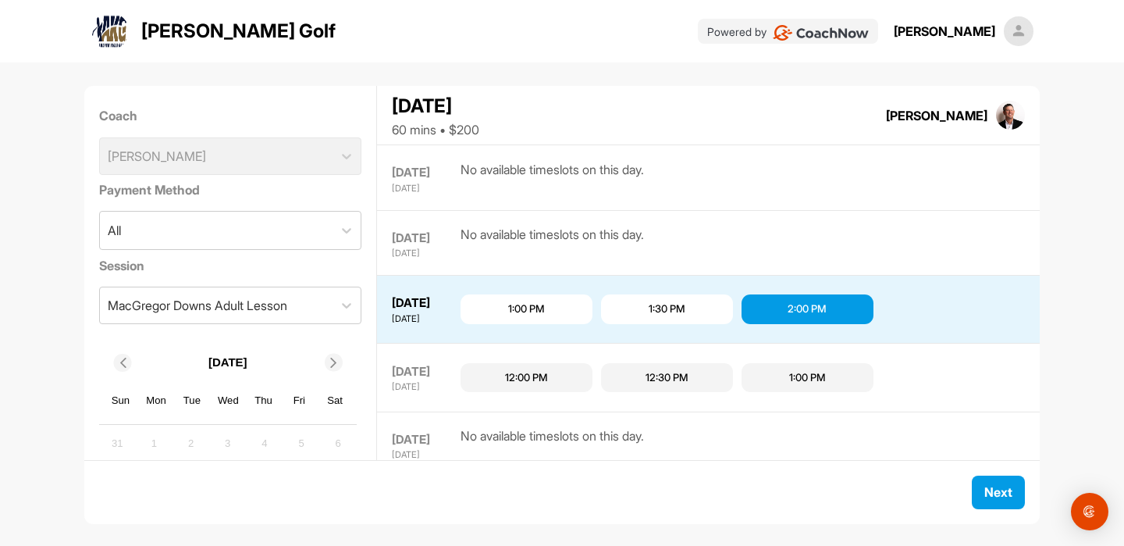
scroll to position [128, 0]
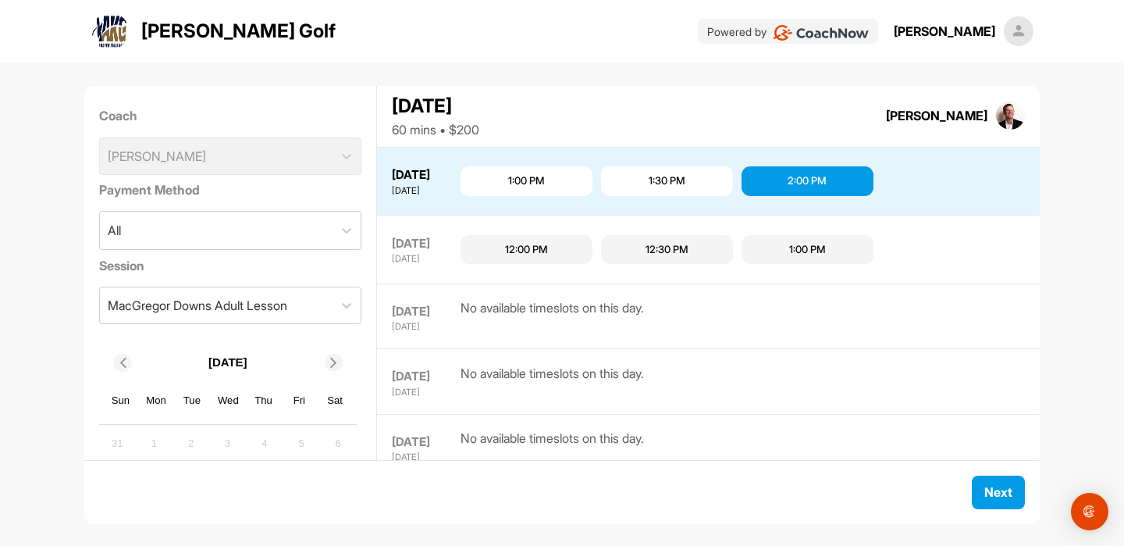
click at [199, 41] on p "[PERSON_NAME] Golf" at bounding box center [238, 31] width 194 height 28
click at [125, 29] on img at bounding box center [109, 30] width 37 height 37
click at [119, 30] on img at bounding box center [109, 30] width 37 height 37
click at [205, 33] on p "[PERSON_NAME] Golf" at bounding box center [238, 31] width 194 height 28
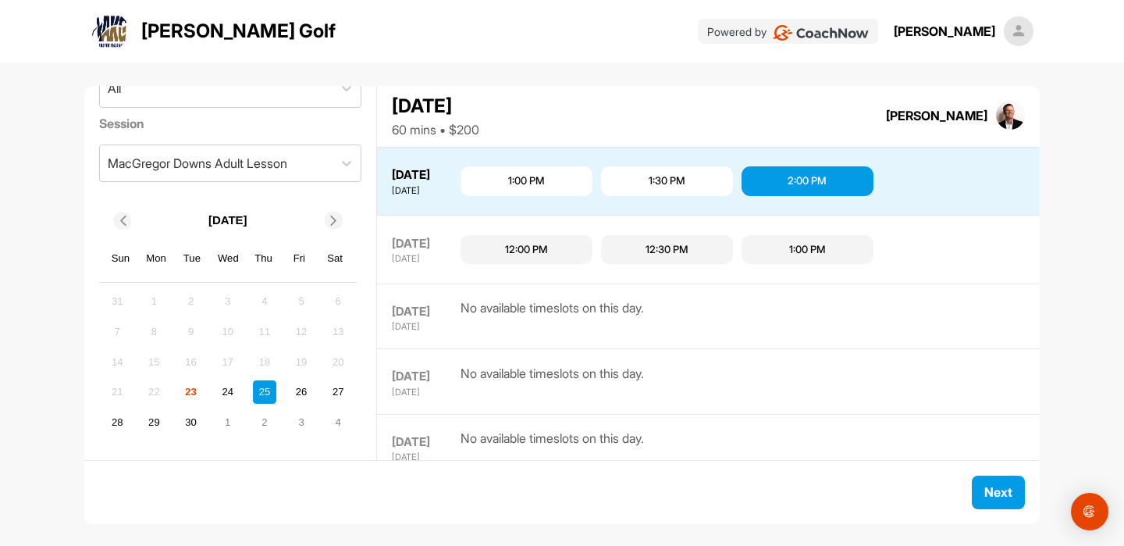
scroll to position [141, 0]
click at [302, 388] on div "26" at bounding box center [301, 392] width 23 height 23
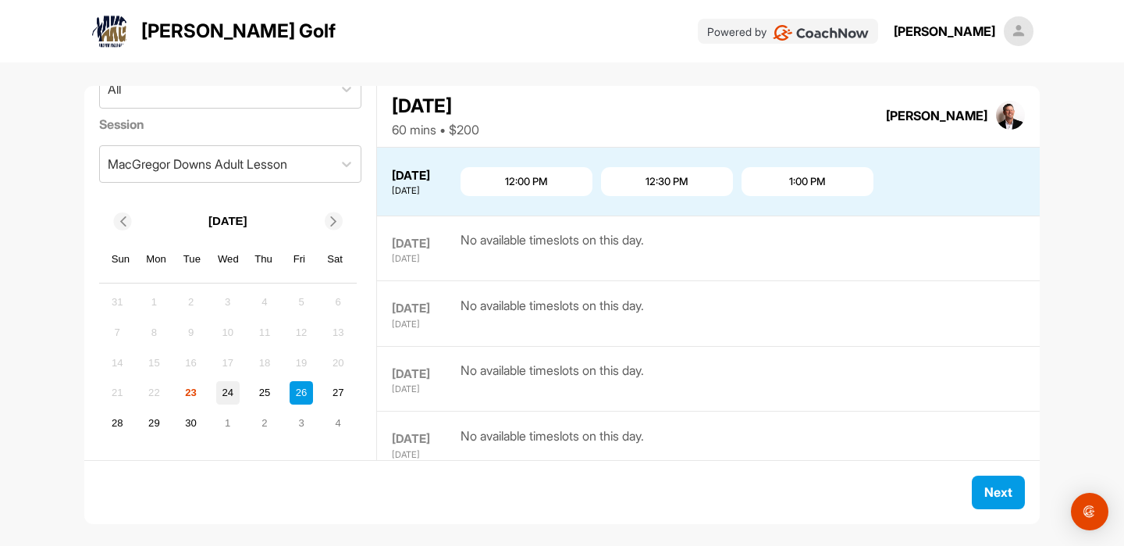
click at [235, 391] on div "24" at bounding box center [227, 392] width 23 height 23
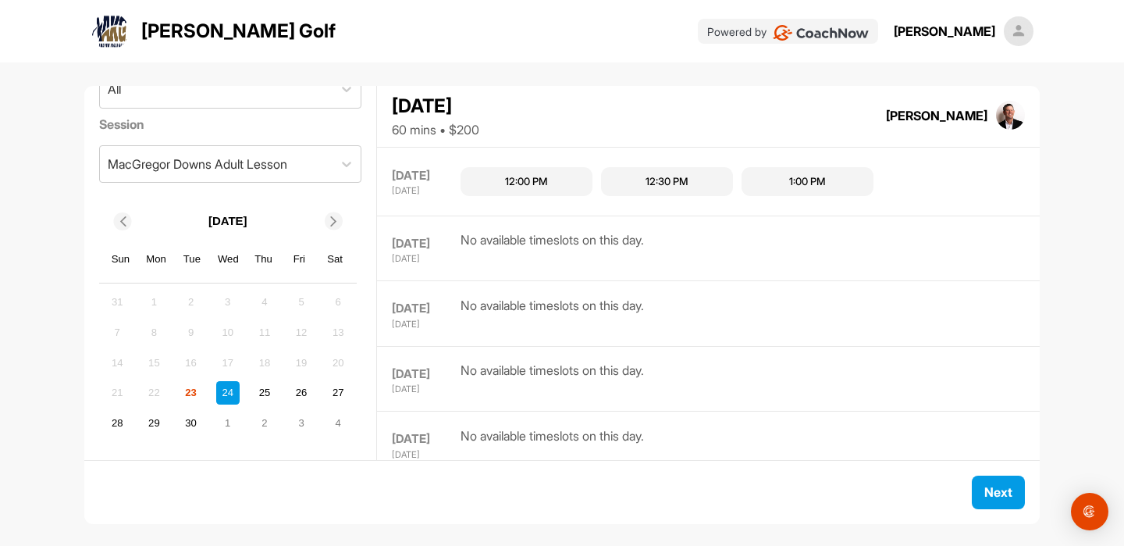
scroll to position [64, 0]
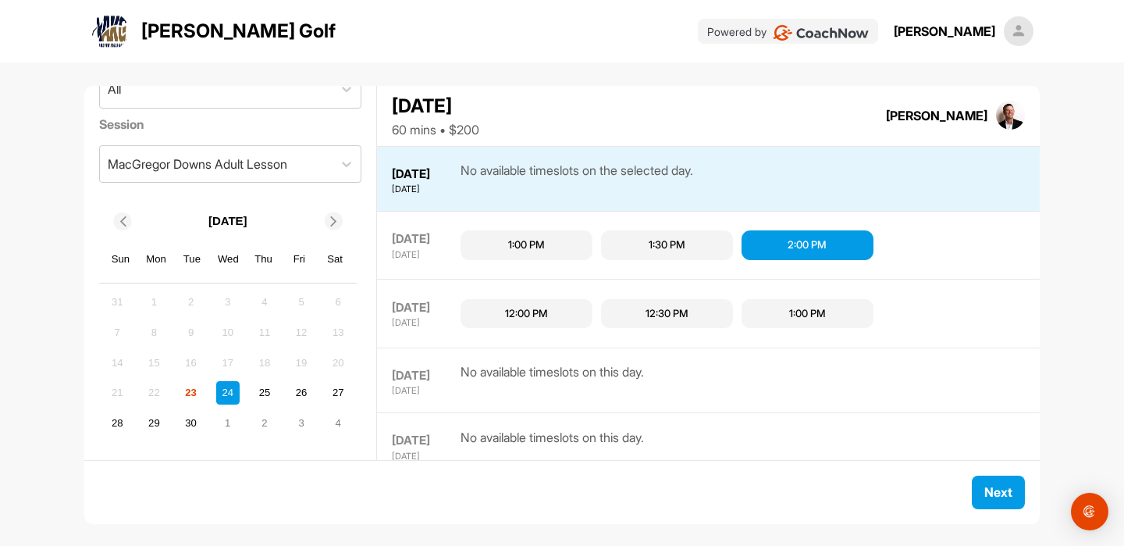
click at [561, 60] on div "Andrew Kiger Golf Powered by Devon Errigo" at bounding box center [562, 31] width 943 height 62
click at [518, 237] on div "1:00 PM" at bounding box center [526, 245] width 37 height 16
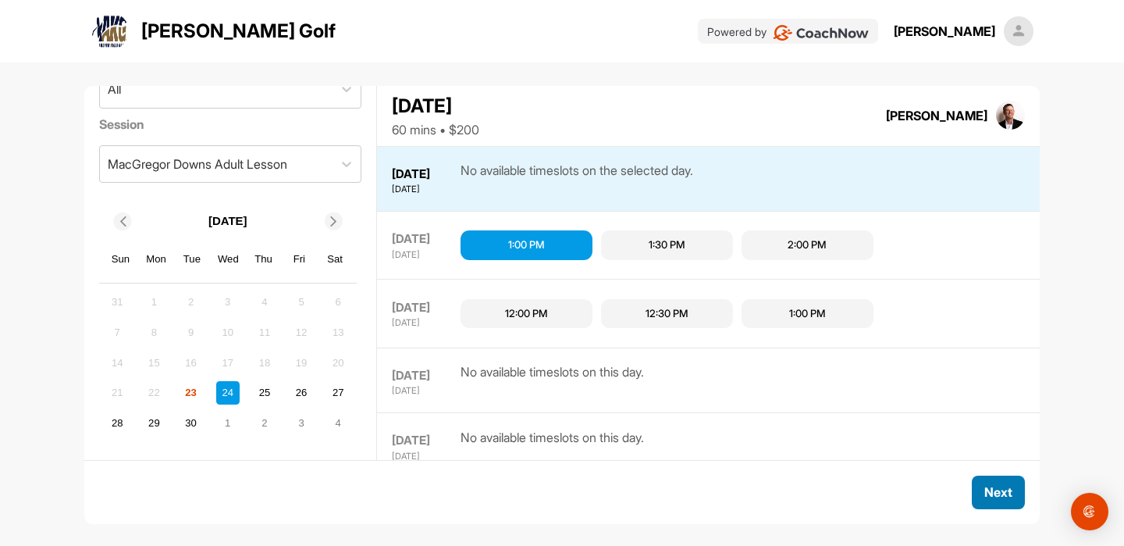
click at [983, 486] on button "Next" at bounding box center [998, 493] width 53 height 34
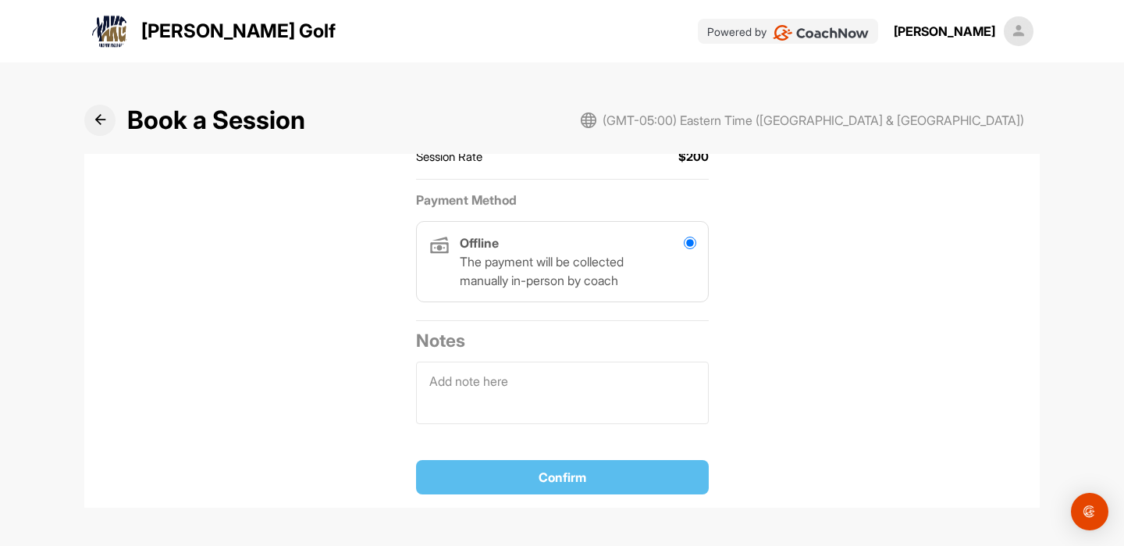
click at [1014, 32] on img at bounding box center [1019, 31] width 30 height 30
click at [847, 30] on img at bounding box center [821, 33] width 96 height 16
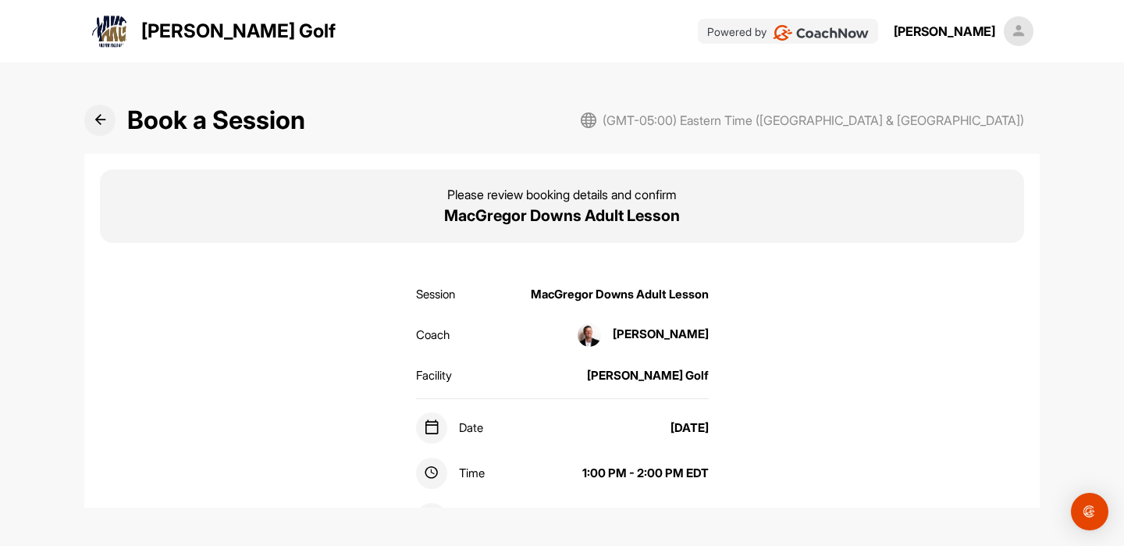
click at [109, 119] on button at bounding box center [99, 120] width 31 height 31
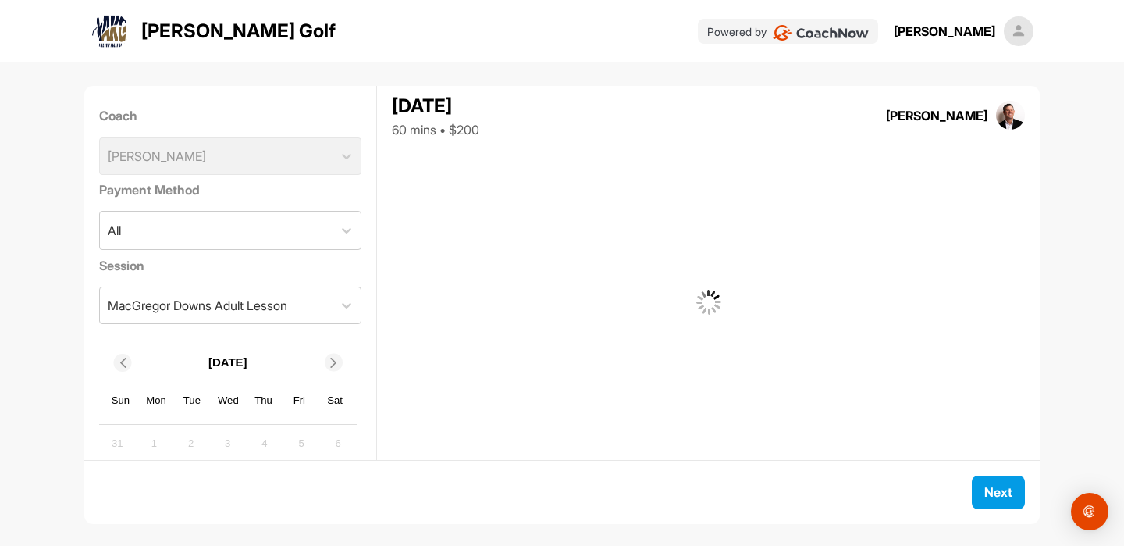
scroll to position [128, 0]
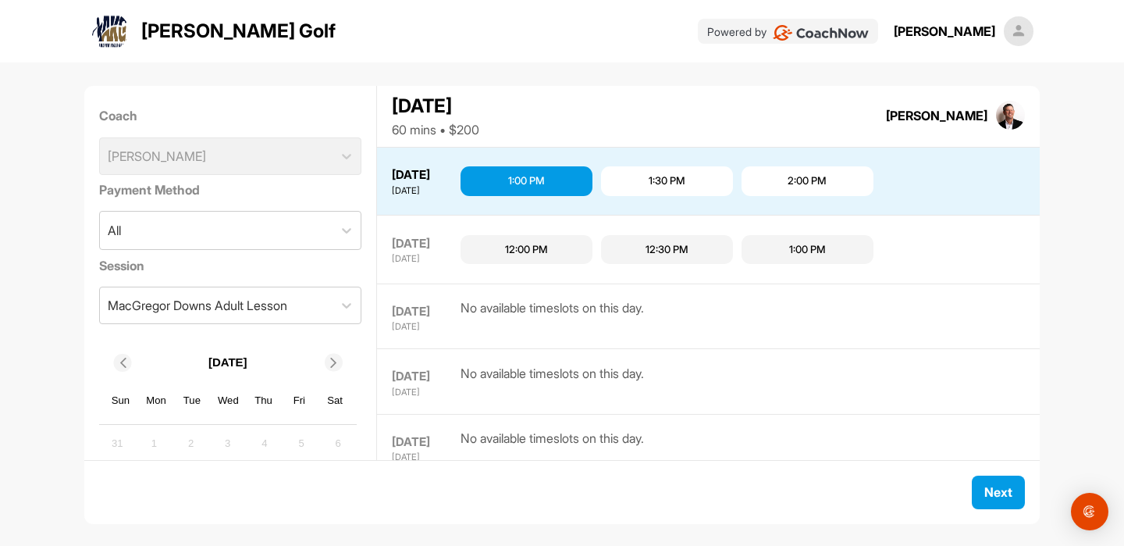
click at [123, 41] on img at bounding box center [109, 30] width 37 height 37
click at [123, 33] on img at bounding box center [109, 30] width 37 height 37
click at [187, 34] on p "Andrew Kiger Golf" at bounding box center [238, 31] width 194 height 28
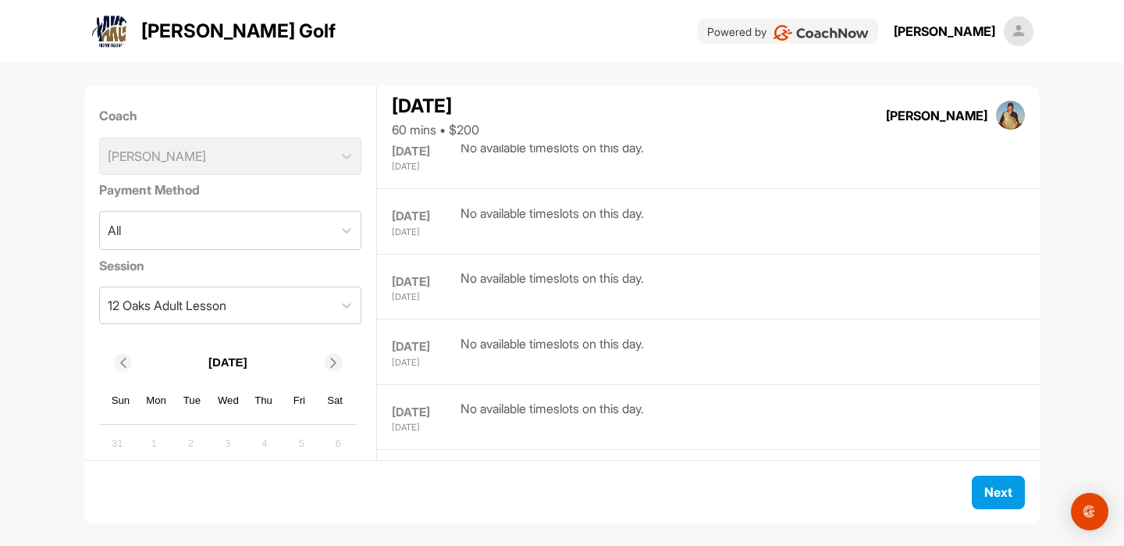
scroll to position [983, 0]
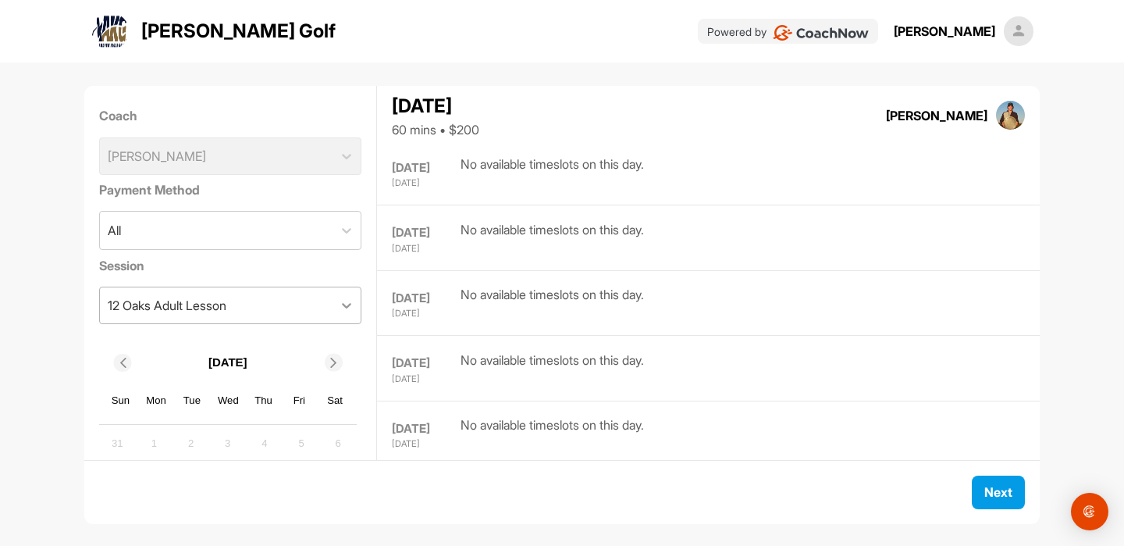
click at [350, 303] on icon at bounding box center [347, 306] width 16 height 16
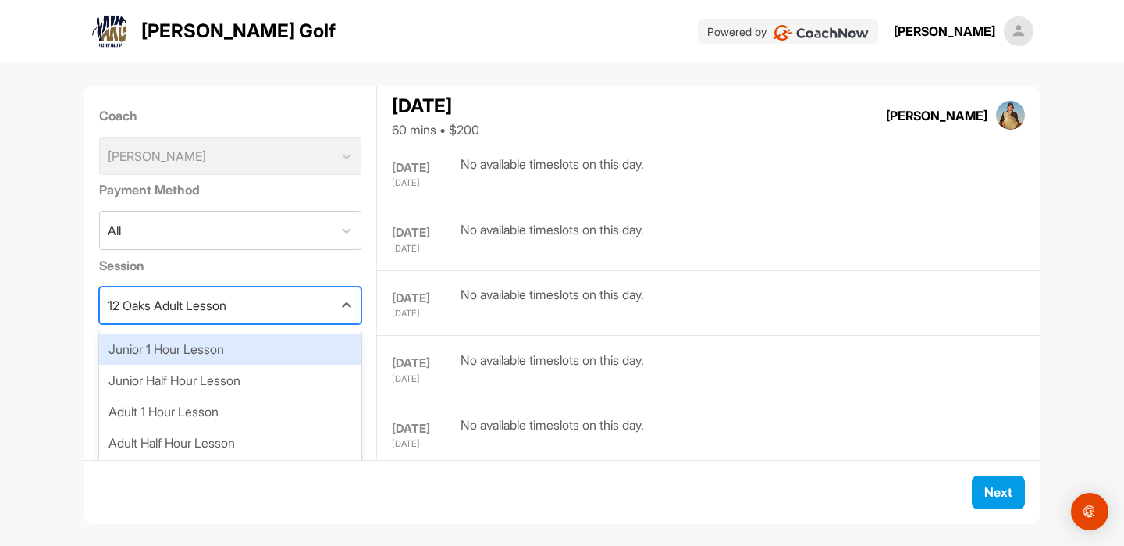
click at [329, 311] on div "12 Oaks Adult Lesson" at bounding box center [216, 305] width 233 height 36
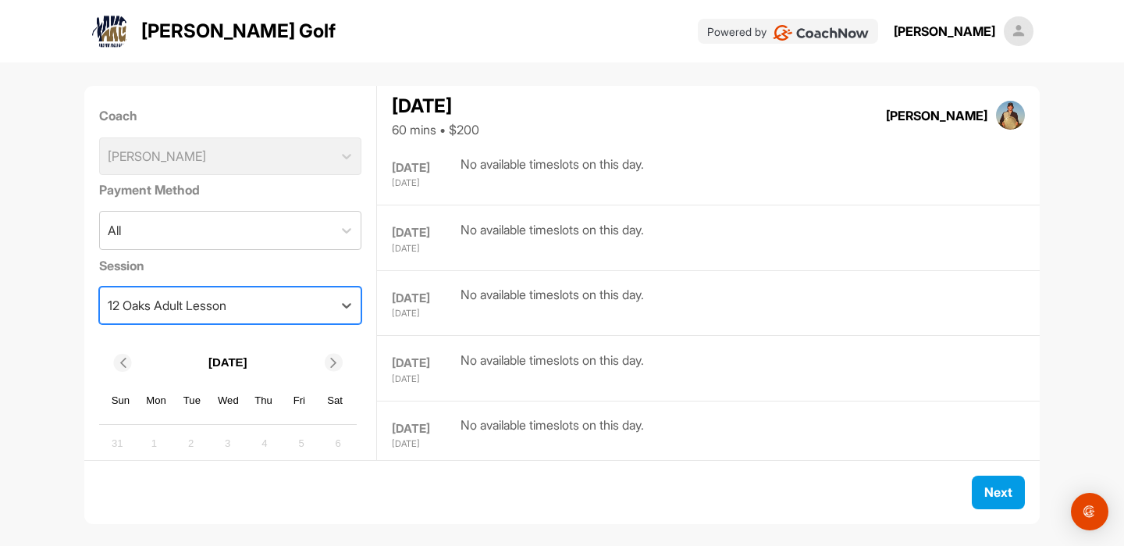
scroll to position [0, 0]
click at [332, 301] on div "12 Oaks Adult Lesson" at bounding box center [216, 305] width 233 height 36
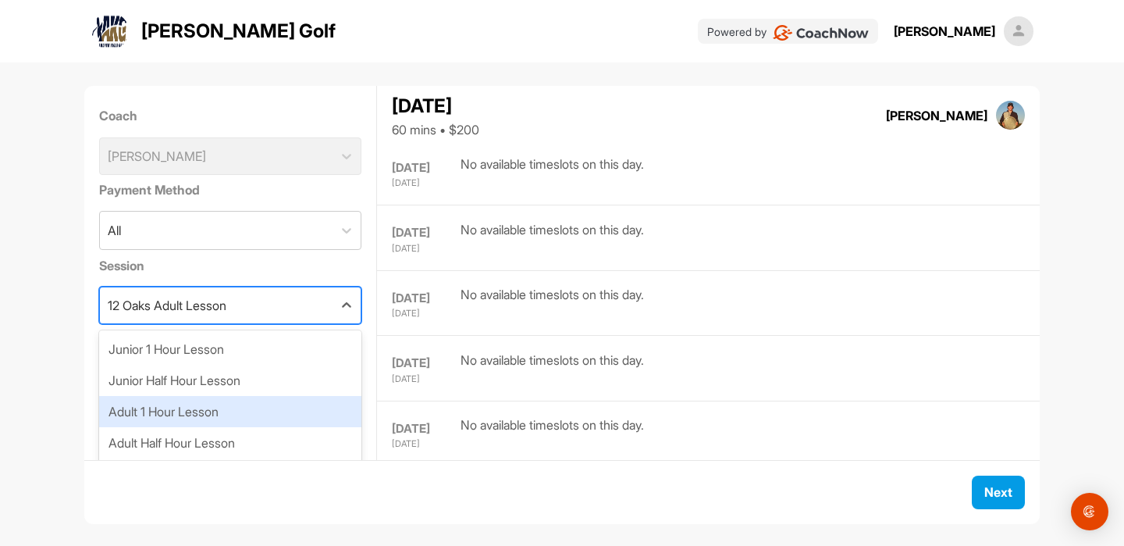
click at [280, 415] on div "Adult 1 Hour Lesson" at bounding box center [230, 411] width 263 height 31
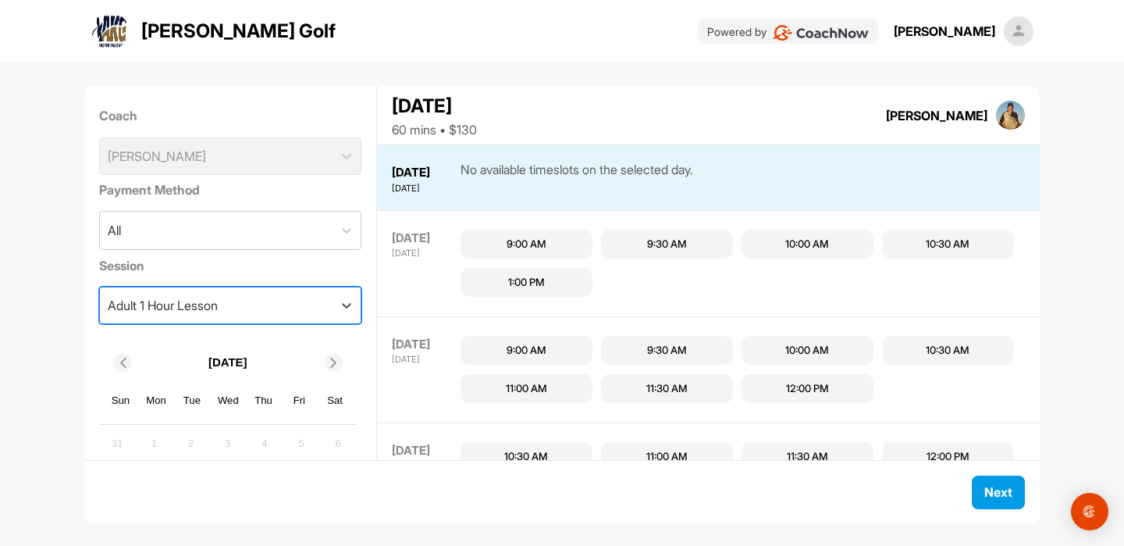
click at [527, 237] on div "9:00 AM" at bounding box center [527, 245] width 40 height 16
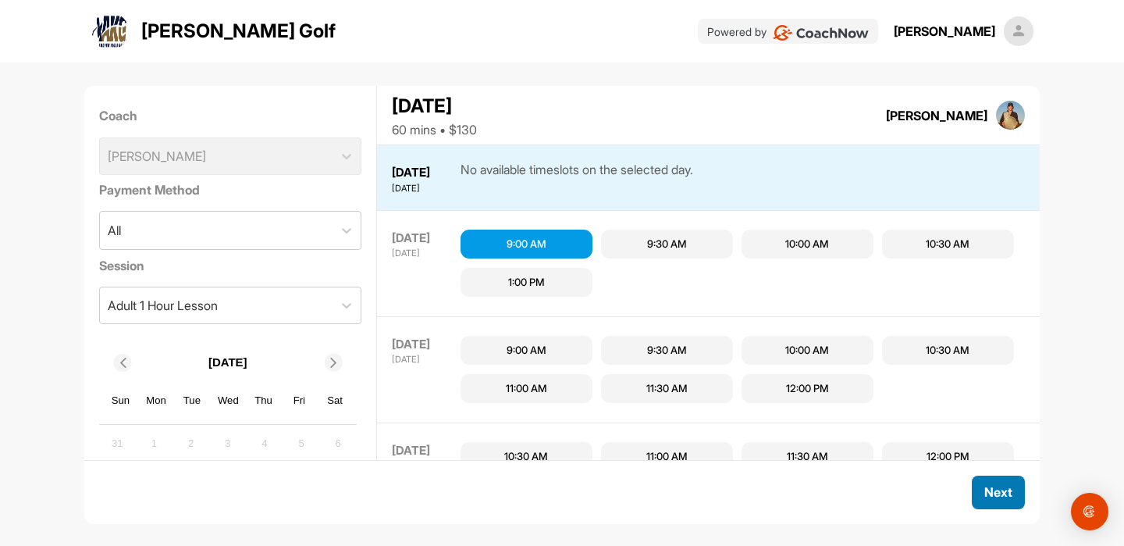
click at [991, 483] on div "Next" at bounding box center [999, 492] width 28 height 19
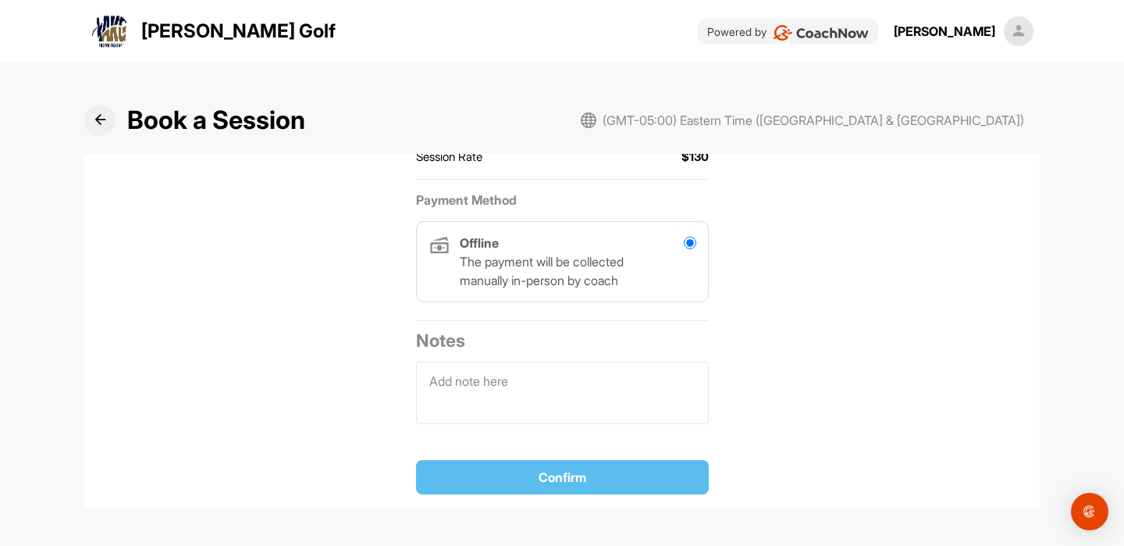
click at [676, 267] on div "Offline The payment will be collected manually in-person by coach" at bounding box center [563, 261] width 268 height 56
click at [690, 244] on input "radio" at bounding box center [690, 243] width 12 height 12
drag, startPoint x: 622, startPoint y: 468, endPoint x: 622, endPoint y: 440, distance: 28.1
click at [622, 468] on div "Confirm" at bounding box center [563, 477] width 268 height 19
click at [622, 383] on textarea at bounding box center [562, 393] width 293 height 62
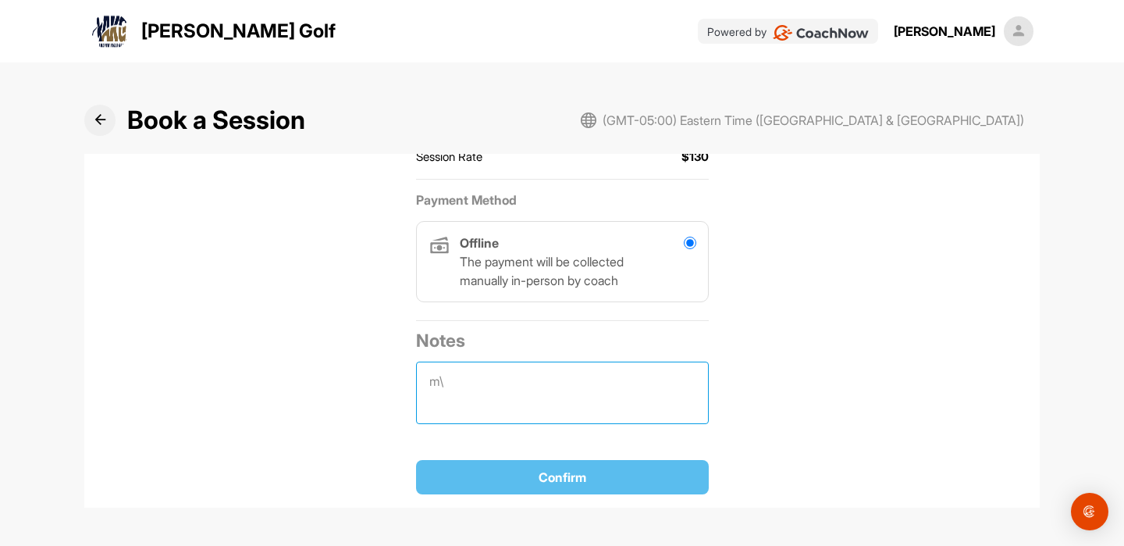
type textarea "m"
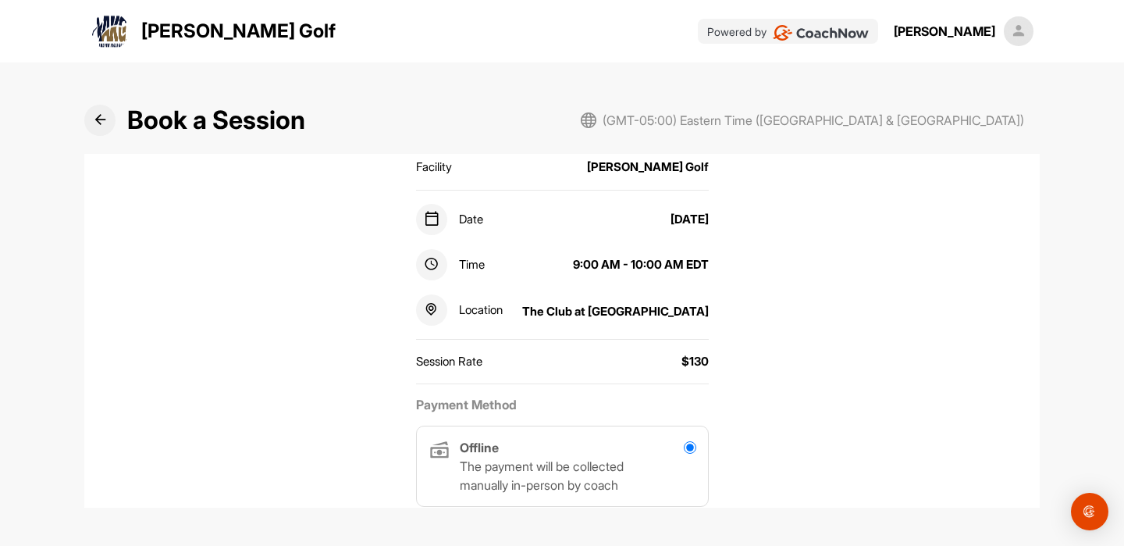
click at [654, 367] on div "Session Rate $130" at bounding box center [562, 362] width 293 height 32
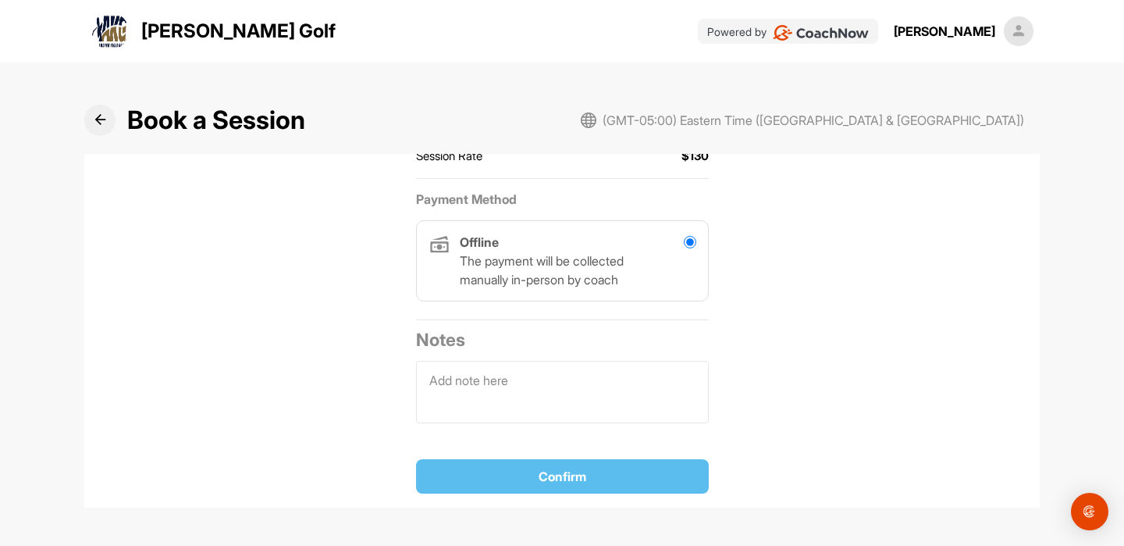
scroll to position [413, 0]
click at [99, 130] on button at bounding box center [99, 120] width 31 height 31
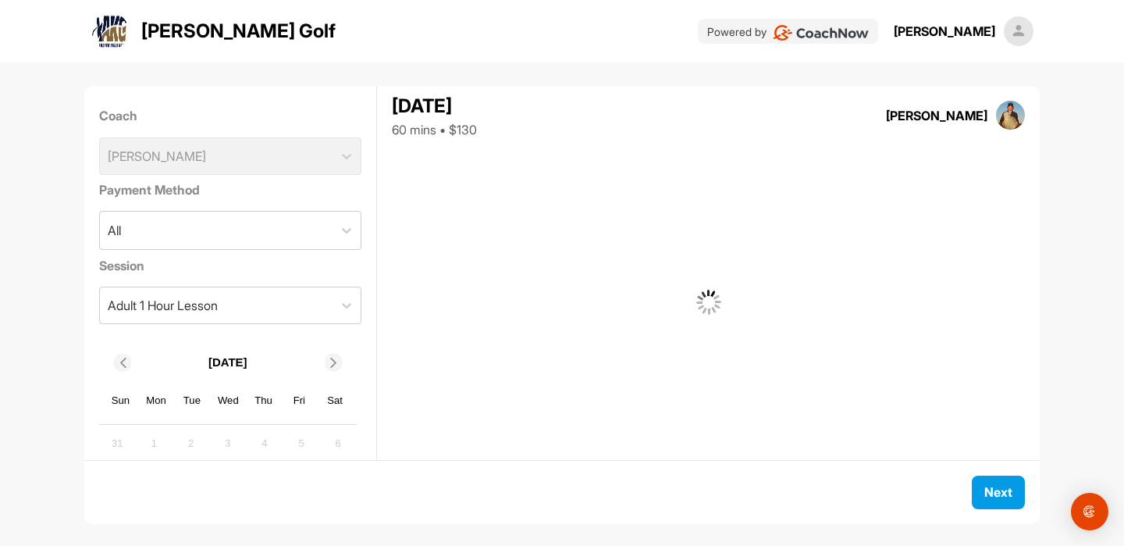
scroll to position [64, 0]
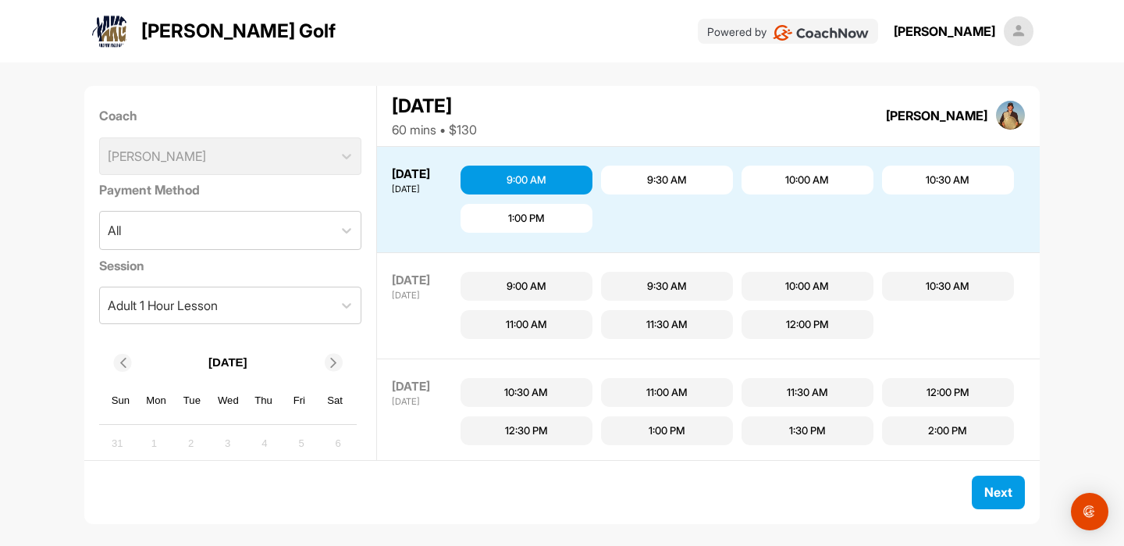
click at [191, 149] on div "Coach Bo Bolick" at bounding box center [230, 141] width 263 height 80
click at [133, 35] on div "Andrew Kiger Golf" at bounding box center [213, 30] width 244 height 37
click at [109, 35] on img at bounding box center [109, 30] width 37 height 37
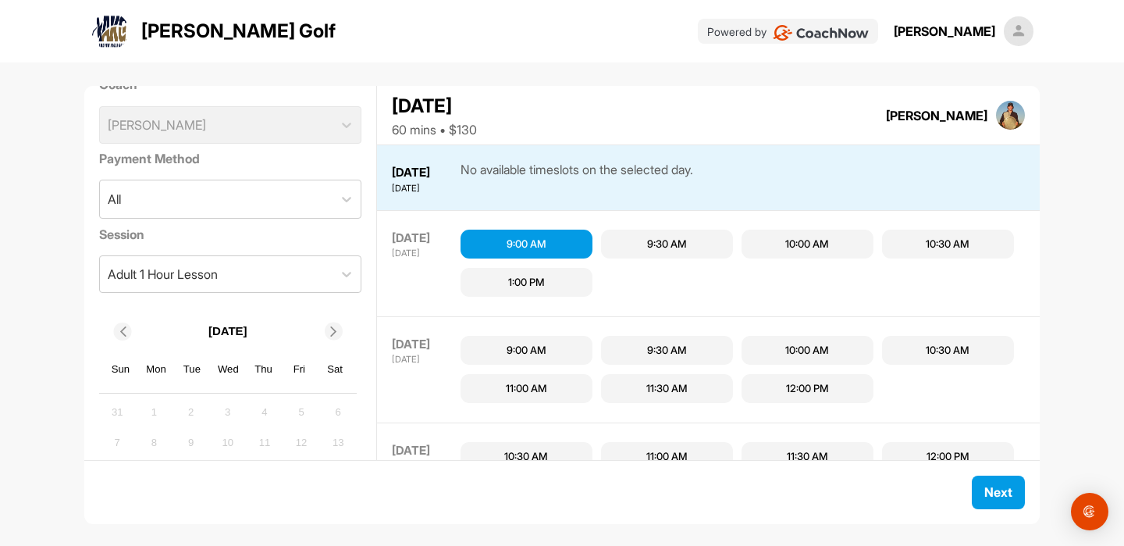
scroll to position [33, 0]
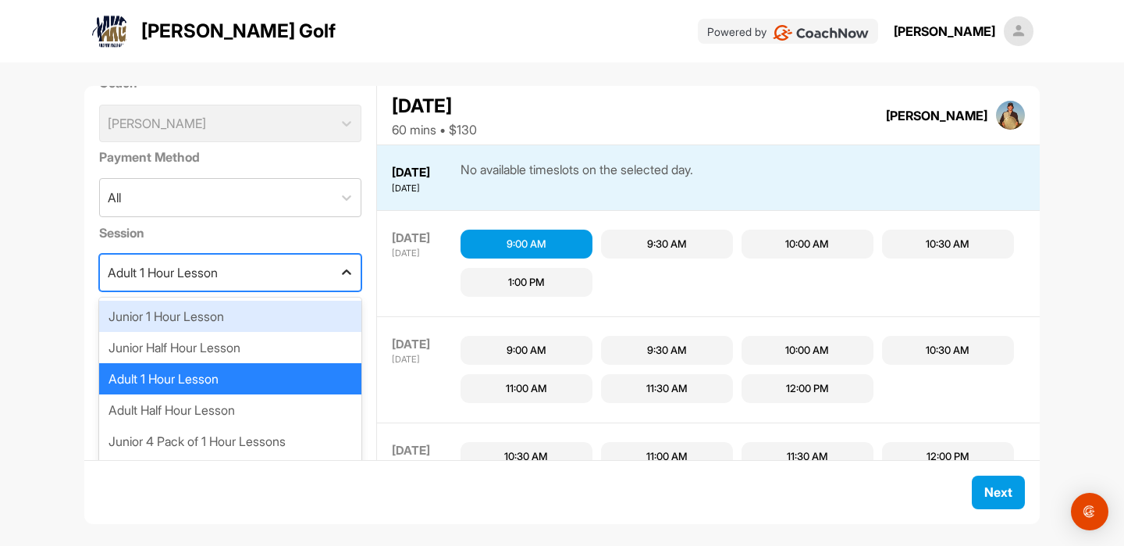
click at [343, 268] on icon at bounding box center [347, 273] width 16 height 16
click at [342, 278] on icon at bounding box center [347, 273] width 16 height 16
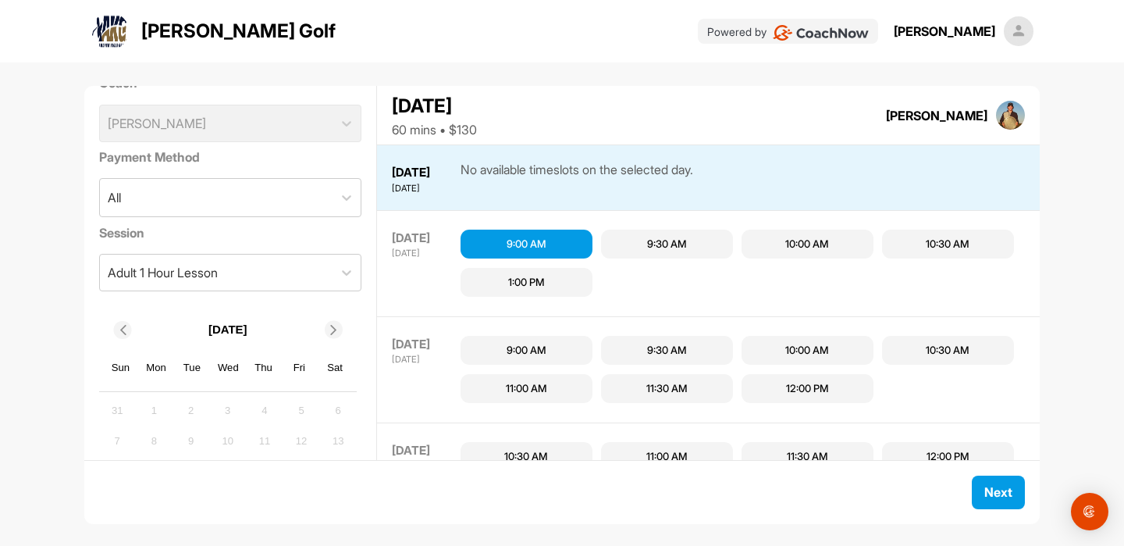
click at [359, 239] on label "Session" at bounding box center [230, 232] width 263 height 19
click at [511, 345] on div "9:00 AM" at bounding box center [527, 351] width 40 height 16
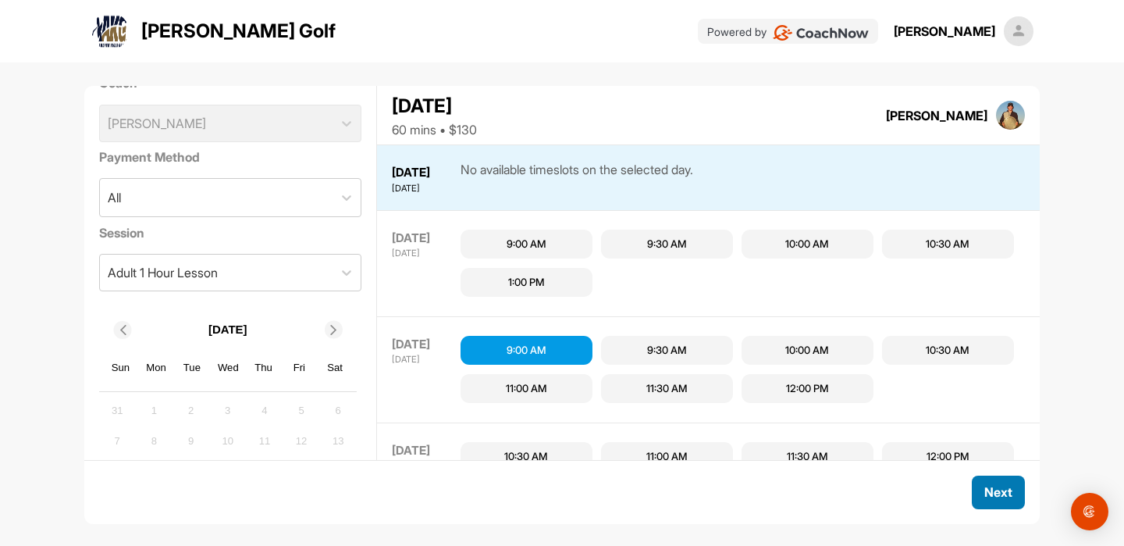
click at [995, 486] on span "Next" at bounding box center [999, 492] width 28 height 16
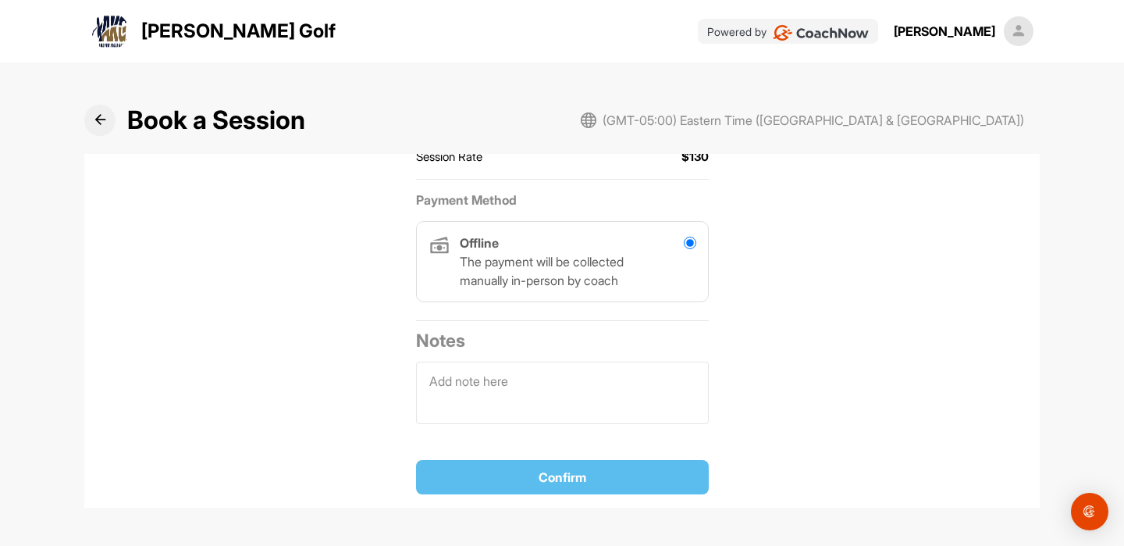
scroll to position [413, 0]
click at [653, 480] on div "Confirm" at bounding box center [563, 477] width 268 height 19
click at [653, 405] on textarea at bounding box center [562, 393] width 293 height 62
click at [95, 126] on button at bounding box center [99, 120] width 31 height 31
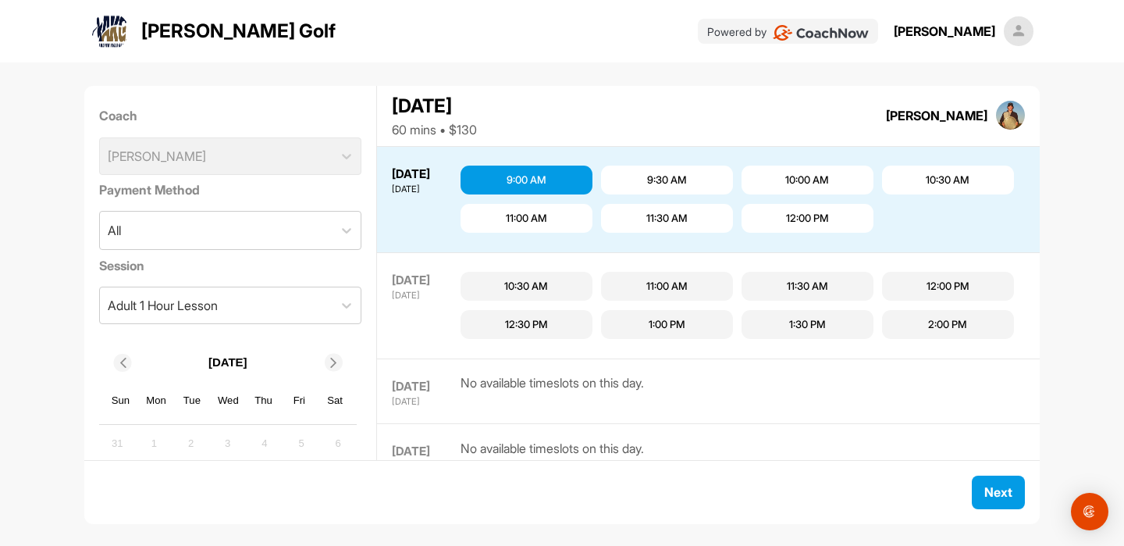
click at [118, 34] on img at bounding box center [109, 30] width 37 height 37
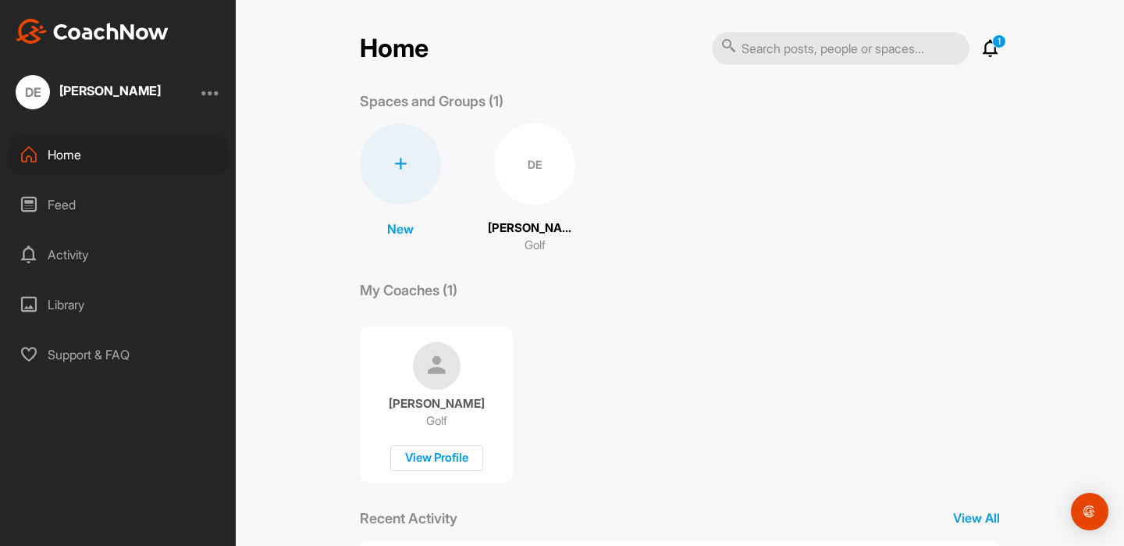
click at [212, 88] on div at bounding box center [210, 92] width 19 height 19
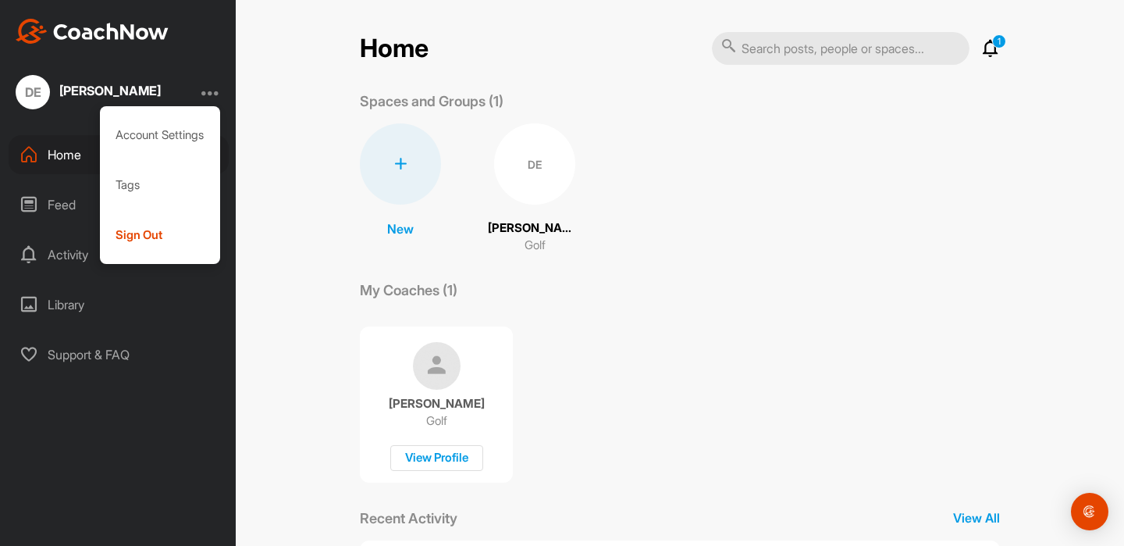
click at [92, 91] on div "[PERSON_NAME]" at bounding box center [110, 90] width 102 height 12
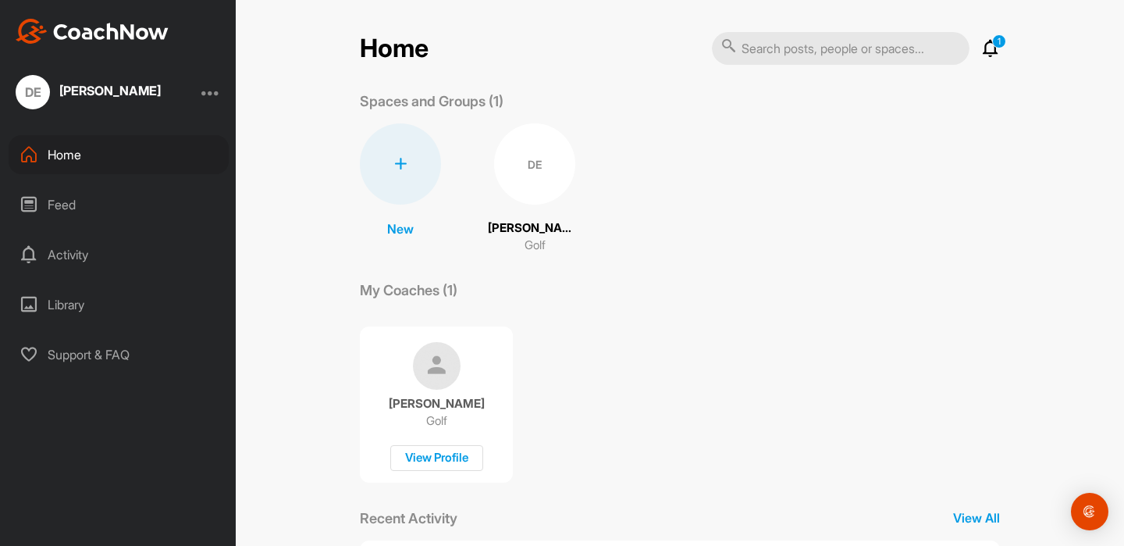
click at [58, 155] on div "Home" at bounding box center [119, 154] width 220 height 39
click at [96, 37] on img at bounding box center [92, 31] width 153 height 25
click at [849, 54] on input "text" at bounding box center [841, 48] width 258 height 33
type input "[PERSON_NAME]"
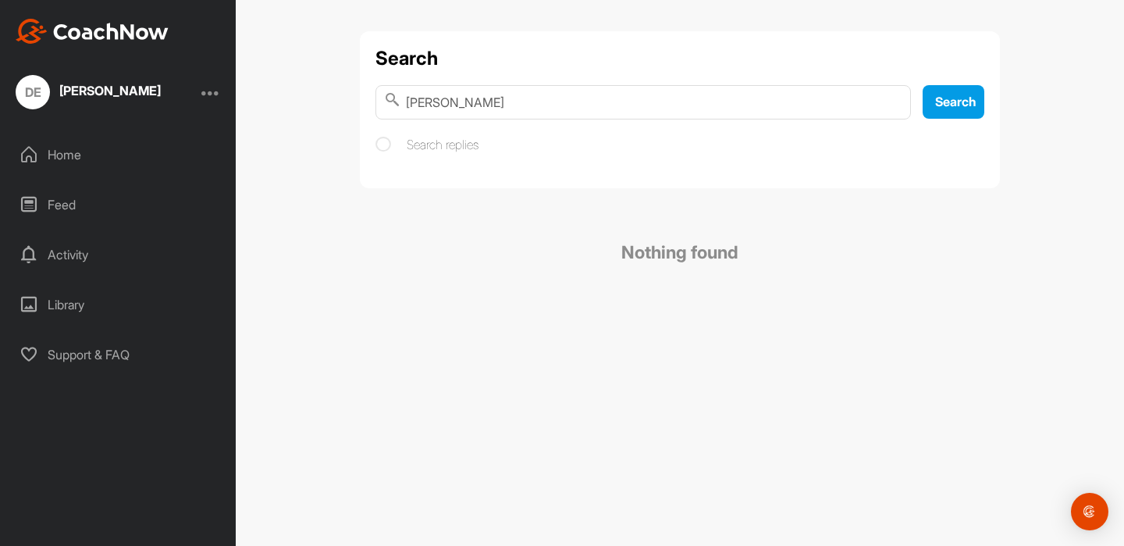
click at [423, 109] on input "[PERSON_NAME]" at bounding box center [644, 102] width 536 height 34
type input "[PERSON_NAME]"
click at [893, 109] on input "[PERSON_NAME]" at bounding box center [644, 102] width 536 height 34
click at [893, 103] on icon at bounding box center [892, 101] width 8 height 8
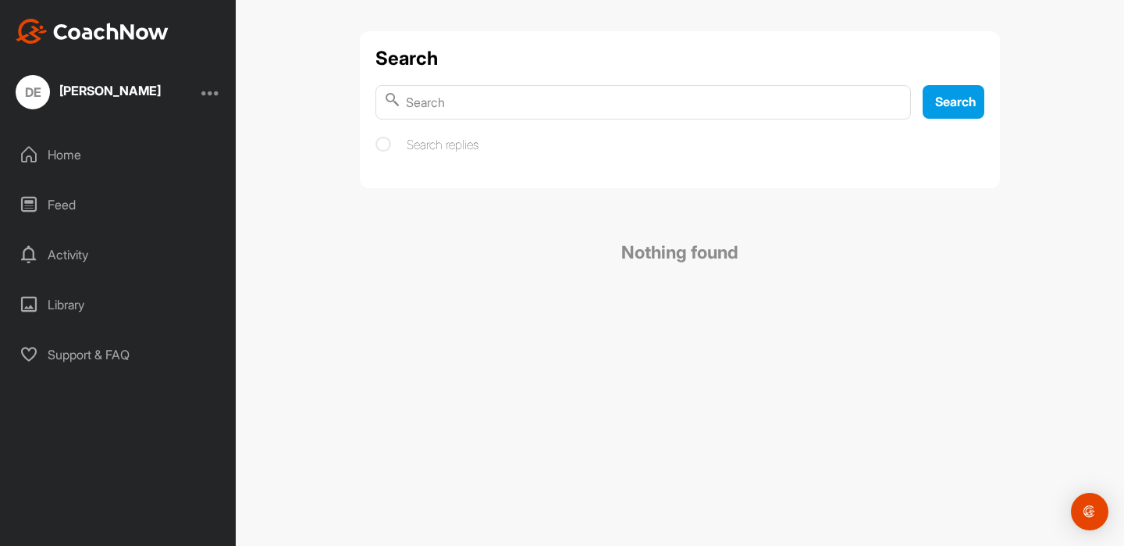
click at [797, 104] on input "text" at bounding box center [644, 102] width 536 height 34
type input "macgregor downs"
click at [440, 111] on input "macgregor downs" at bounding box center [644, 102] width 536 height 34
click at [126, 147] on div "Home" at bounding box center [119, 154] width 220 height 39
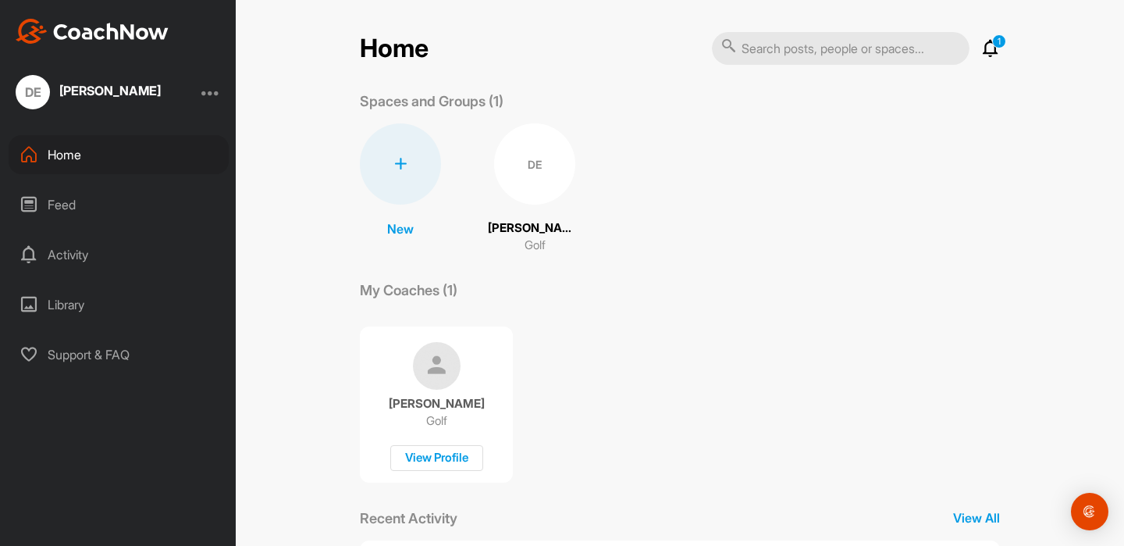
click at [134, 32] on img at bounding box center [92, 31] width 153 height 25
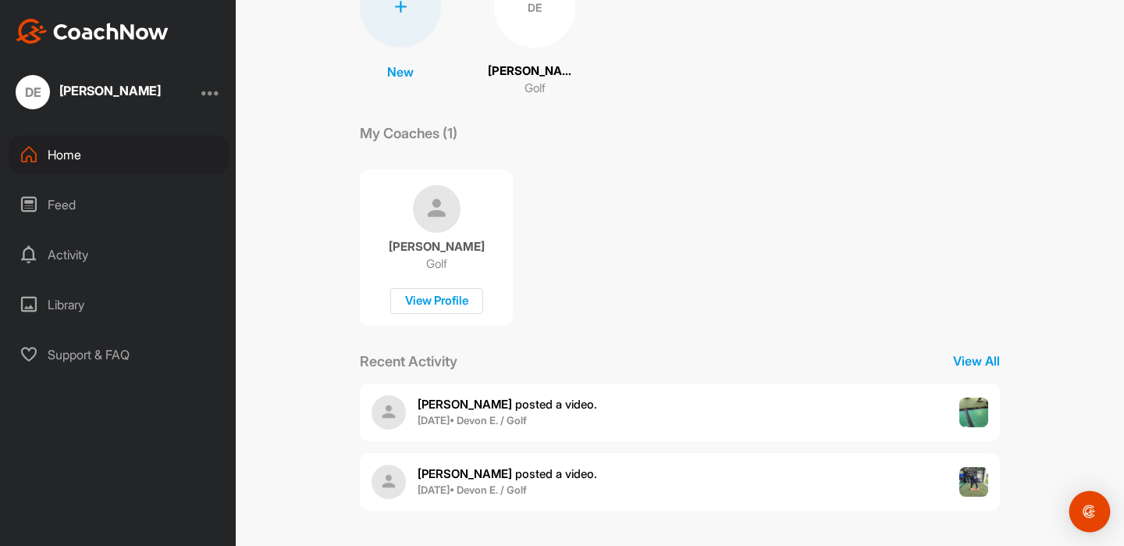
click at [1106, 511] on div "Open Intercom Messenger" at bounding box center [1090, 511] width 41 height 41
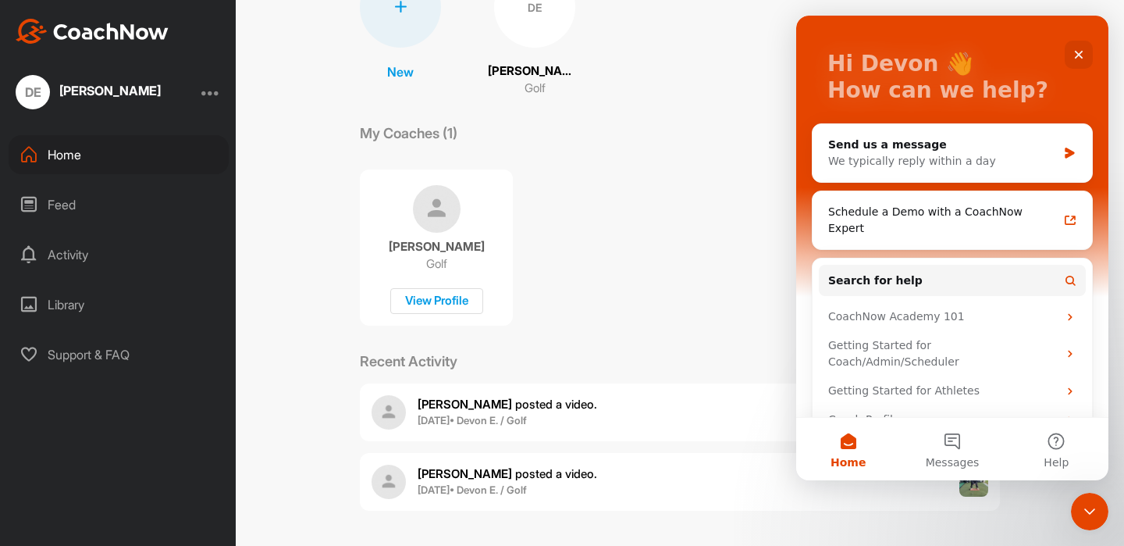
scroll to position [75, 0]
click at [751, 259] on div "[PERSON_NAME] Golf View Profile" at bounding box center [680, 240] width 640 height 170
click at [885, 412] on div "Coach Profiles" at bounding box center [944, 420] width 230 height 16
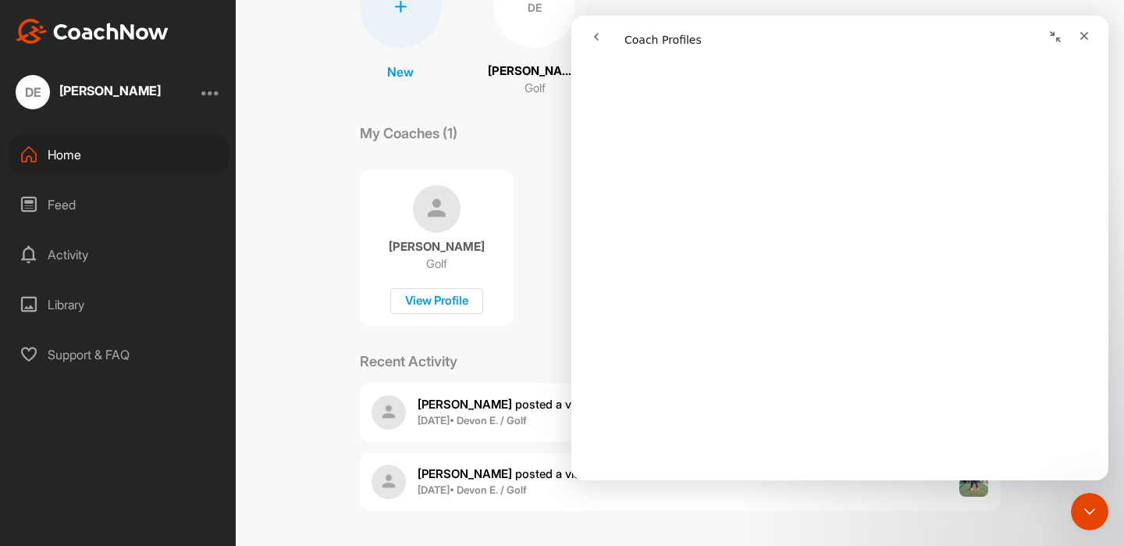
scroll to position [586, 0]
click at [280, 287] on div "Home 1 Notifications Invitations Everything Else [PERSON_NAME] posted a video .…" at bounding box center [680, 273] width 889 height 546
click at [1085, 34] on icon "Close" at bounding box center [1085, 36] width 9 height 9
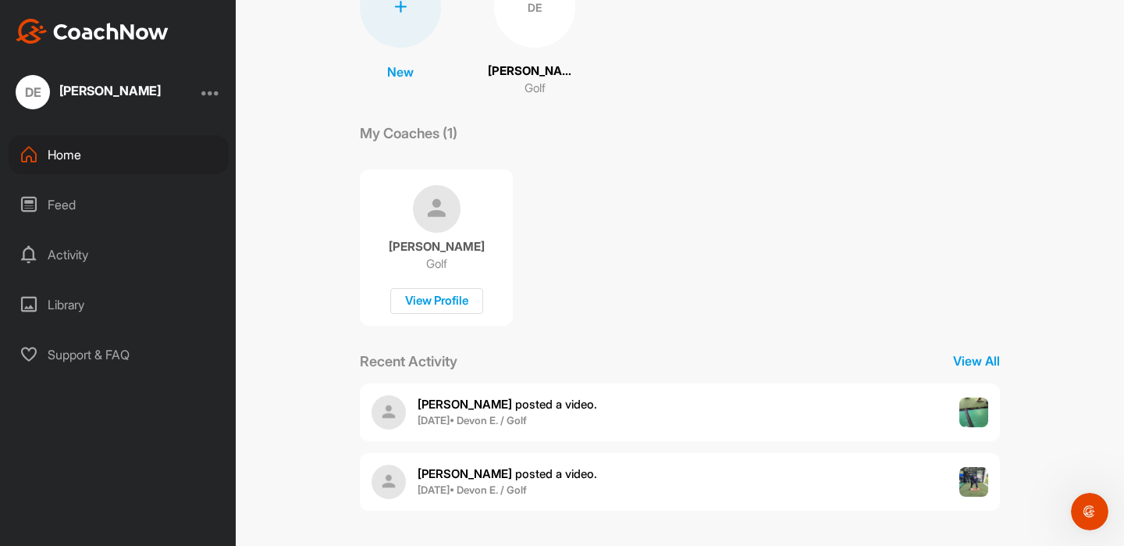
scroll to position [0, 0]
